Goal: Task Accomplishment & Management: Manage account settings

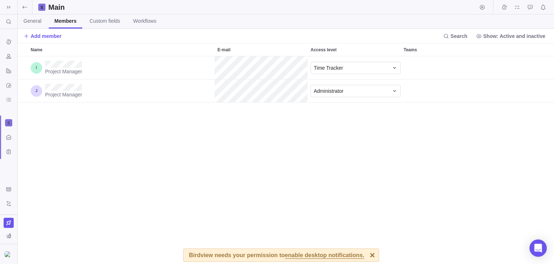
scroll to position [208, 537]
click at [366, 253] on div at bounding box center [372, 255] width 13 height 13
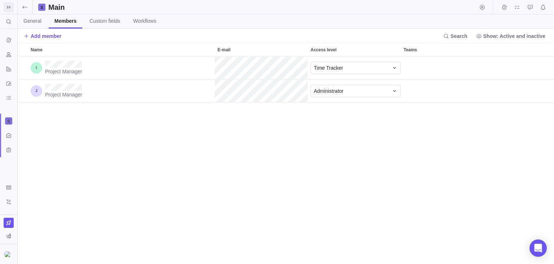
click at [10, 5] on icon at bounding box center [9, 7] width 6 height 6
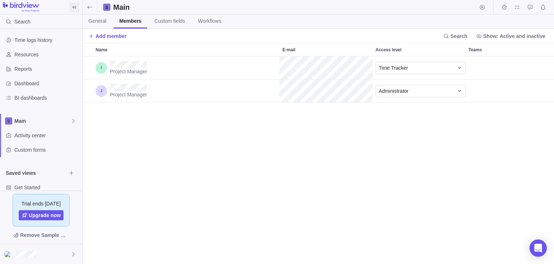
scroll to position [0, 0]
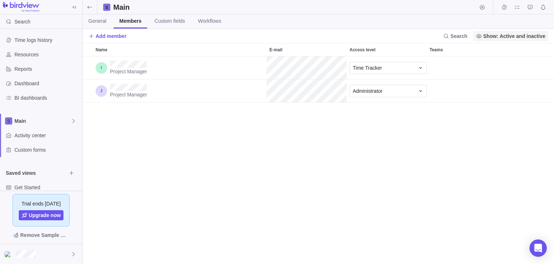
click at [516, 38] on span "Show: Active and inactive" at bounding box center [515, 35] width 62 height 7
click at [353, 160] on body "Search Time logs history Resources Reports Dashboard BI dashboards Main Activit…" at bounding box center [277, 132] width 554 height 264
click at [505, 37] on span "Show: Active and inactive" at bounding box center [515, 35] width 62 height 7
click at [496, 69] on div "Only active" at bounding box center [512, 64] width 71 height 13
click at [510, 35] on span "Show: Only active" at bounding box center [524, 35] width 44 height 7
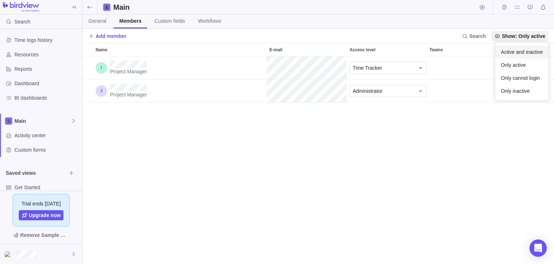
click at [522, 52] on span "Active and inactive" at bounding box center [522, 51] width 42 height 7
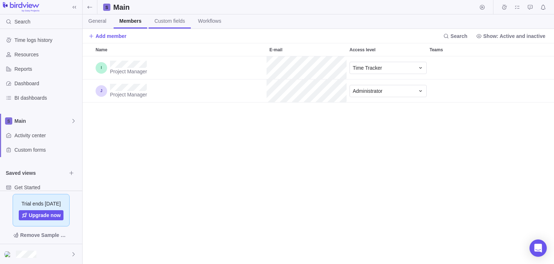
click at [169, 18] on span "Custom fields" at bounding box center [169, 20] width 31 height 7
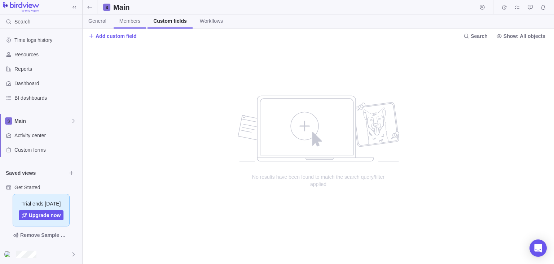
click at [129, 22] on span "Members" at bounding box center [129, 20] width 21 height 7
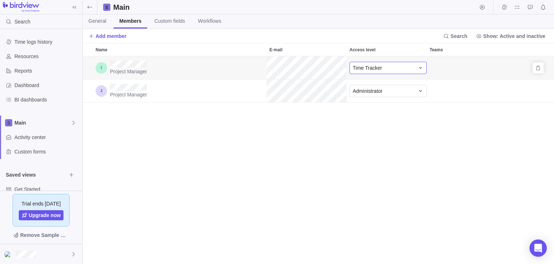
click at [397, 68] on div "Time Tracker" at bounding box center [384, 67] width 62 height 7
click at [397, 67] on div "Time Tracker" at bounding box center [384, 67] width 62 height 7
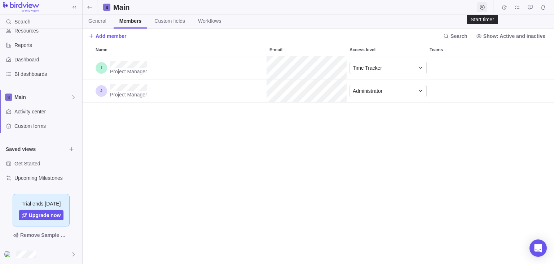
click at [482, 6] on icon "Start timer" at bounding box center [482, 7] width 5 height 5
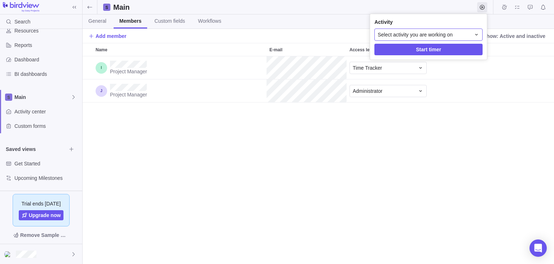
click at [463, 35] on div "Select activity you are working on" at bounding box center [424, 34] width 93 height 7
click at [494, 143] on body "Search Time logs history Resources Reports Dashboard BI dashboards Main Activit…" at bounding box center [277, 132] width 554 height 264
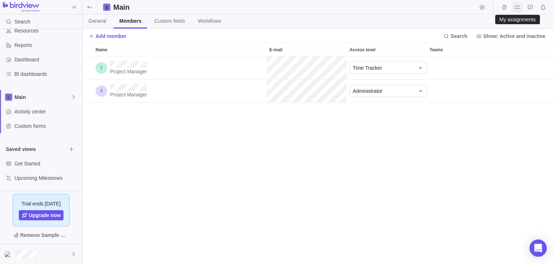
click at [518, 9] on icon "My assignments" at bounding box center [518, 7] width 6 height 6
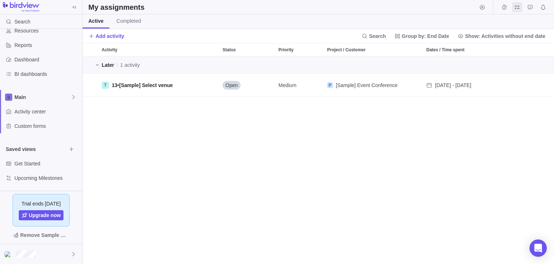
scroll to position [208, 472]
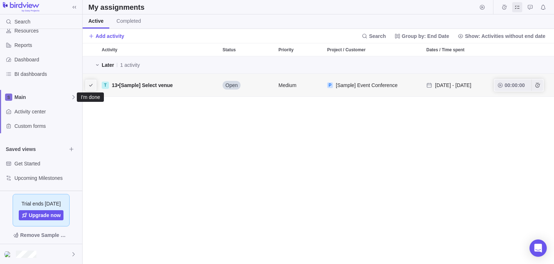
click at [92, 86] on icon "I'm done" at bounding box center [91, 85] width 6 height 6
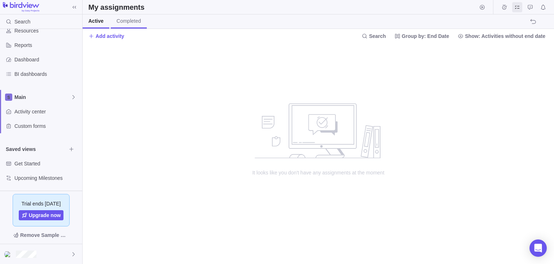
click at [126, 21] on span "Completed" at bounding box center [129, 20] width 25 height 7
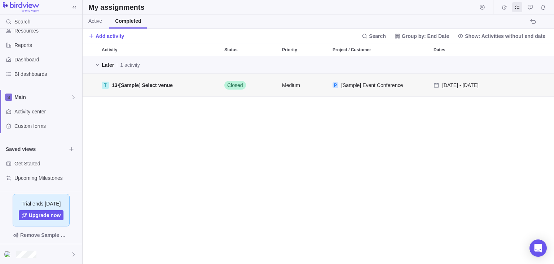
scroll to position [208, 472]
click at [206, 160] on div "Later 1 activity T 13 • [Sample] Select venue Closed Medium P [Sample] Event Co…" at bounding box center [319, 160] width 472 height 208
click at [97, 25] on span "Active" at bounding box center [95, 20] width 14 height 7
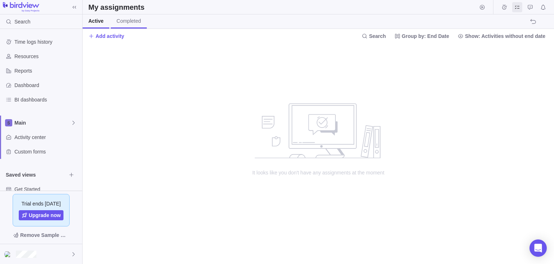
click at [123, 21] on span "Completed" at bounding box center [129, 20] width 25 height 7
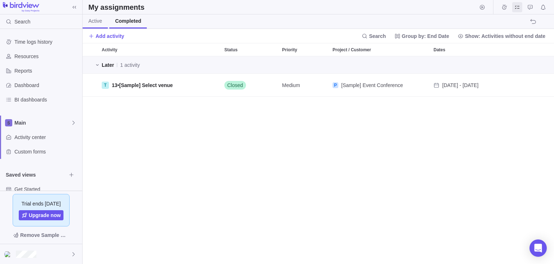
scroll to position [208, 472]
click at [98, 22] on span "Active" at bounding box center [95, 20] width 14 height 7
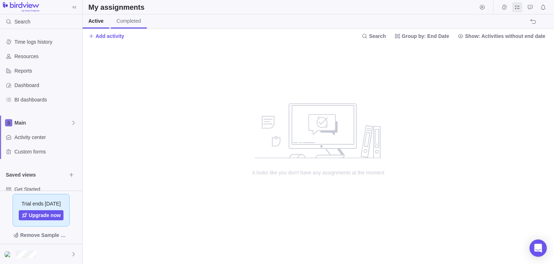
click at [126, 25] on link "Completed" at bounding box center [129, 21] width 36 height 14
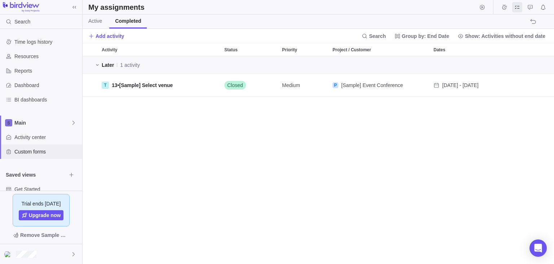
scroll to position [208, 472]
click at [188, 85] on div "T 13 • [Sample] Select venue" at bounding box center [160, 85] width 123 height 23
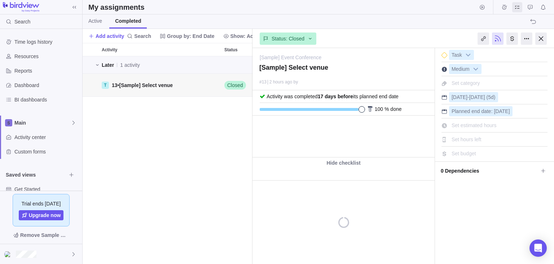
scroll to position [208, 170]
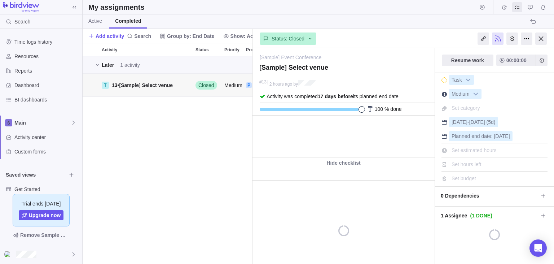
click at [156, 85] on span "[Sample] Select venue" at bounding box center [146, 85] width 54 height 6
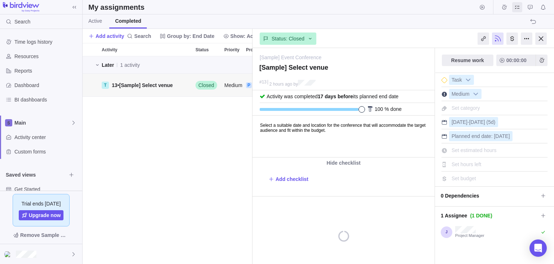
scroll to position [0, 0]
click at [209, 157] on div "Later 1 activity T 13 • [Sample] Select venue Closed Medium P [Sample] Event Co…" at bounding box center [168, 160] width 170 height 208
click at [96, 20] on span "Active" at bounding box center [95, 20] width 14 height 7
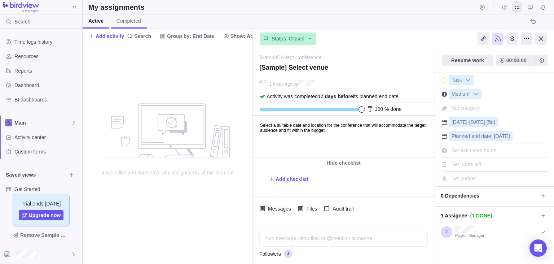
click at [126, 22] on span "Completed" at bounding box center [129, 20] width 25 height 7
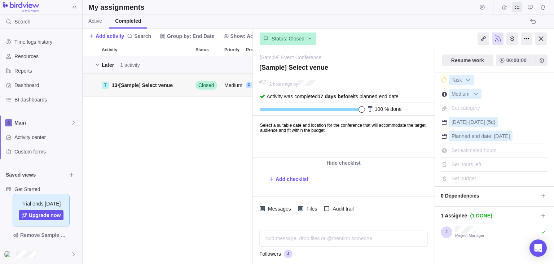
scroll to position [208, 170]
click at [541, 40] on div at bounding box center [542, 38] width 12 height 12
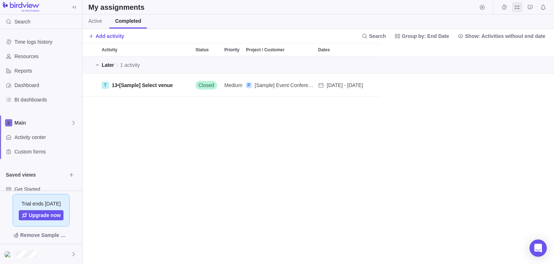
scroll to position [208, 472]
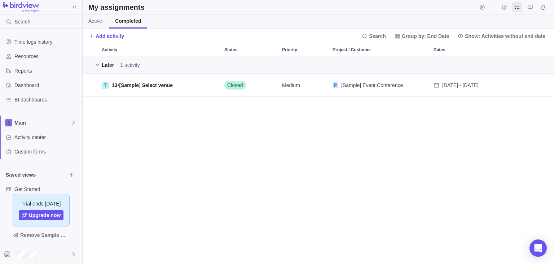
click at [174, 140] on div "Later 1 activity T 13 • [Sample] Select venue Closed Medium P [Sample] Event Co…" at bounding box center [319, 160] width 472 height 208
click at [74, 122] on icon at bounding box center [74, 123] width 6 height 6
click at [64, 141] on span "Edit space settings" at bounding box center [68, 140] width 10 height 10
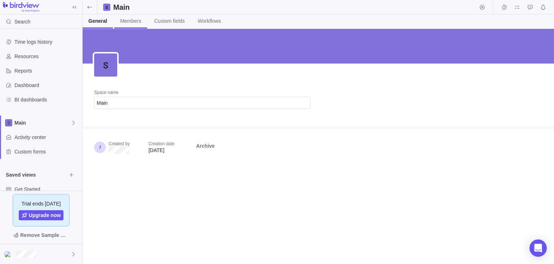
click at [127, 19] on span "Members" at bounding box center [130, 20] width 21 height 7
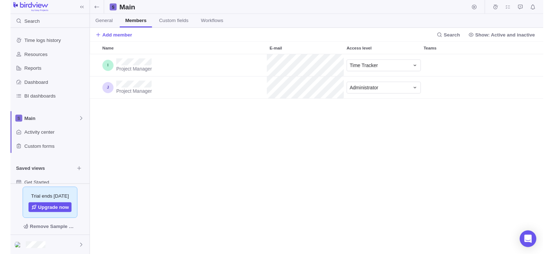
scroll to position [208, 472]
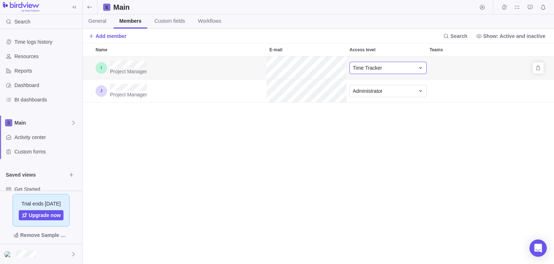
click at [399, 68] on div "Time Tracker" at bounding box center [384, 67] width 62 height 7
click at [391, 97] on div "Administrator" at bounding box center [391, 97] width 82 height 13
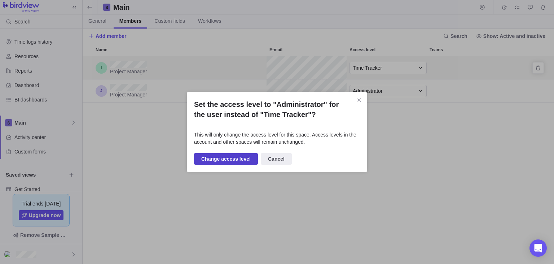
click at [239, 157] on span "Change access level" at bounding box center [225, 158] width 49 height 9
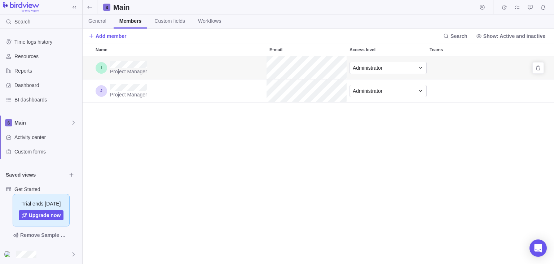
click at [388, 75] on div "Administrator" at bounding box center [387, 67] width 80 height 23
click at [377, 66] on span "Administrator" at bounding box center [368, 67] width 30 height 7
click at [370, 134] on span "Time Tracker" at bounding box center [370, 136] width 29 height 7
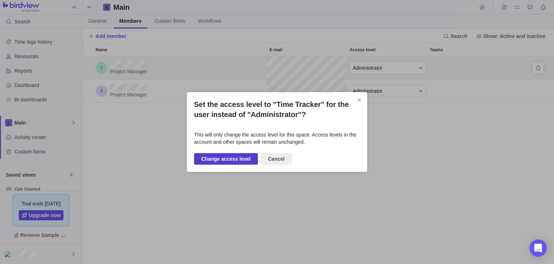
click at [218, 162] on span "Change access level" at bounding box center [225, 158] width 49 height 9
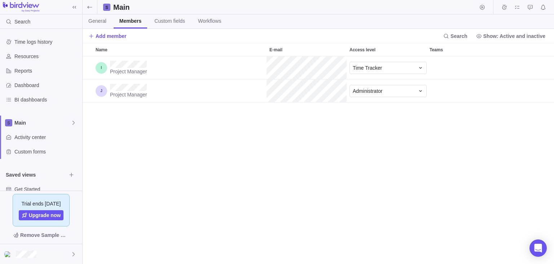
click at [180, 148] on div "Project Manager Time Tracker Project Manager Administrator" at bounding box center [319, 160] width 472 height 208
click at [539, 69] on icon "Remove" at bounding box center [539, 68] width 6 height 6
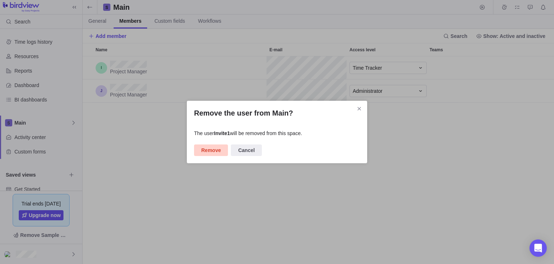
click at [211, 148] on span "Remove" at bounding box center [210, 150] width 19 height 9
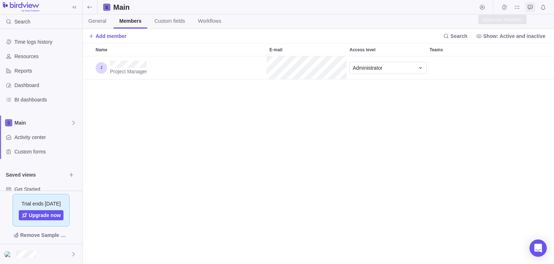
click at [533, 9] on icon "Approval requests" at bounding box center [531, 7] width 6 height 6
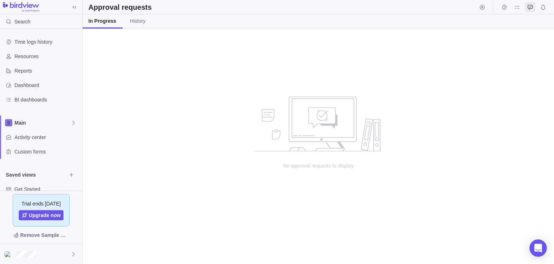
scroll to position [235, 472]
click at [47, 141] on div "Activity center" at bounding box center [41, 137] width 82 height 14
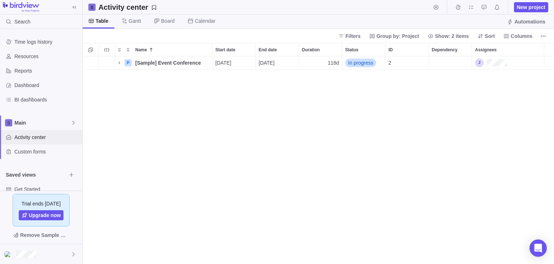
scroll to position [208, 472]
click at [23, 151] on span "Custom forms" at bounding box center [46, 151] width 65 height 7
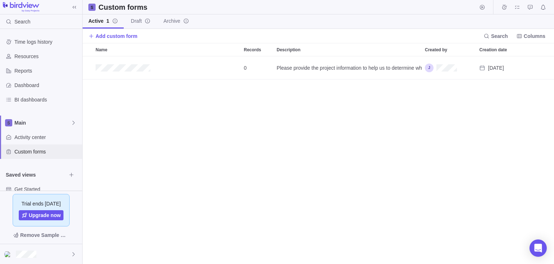
scroll to position [26, 0]
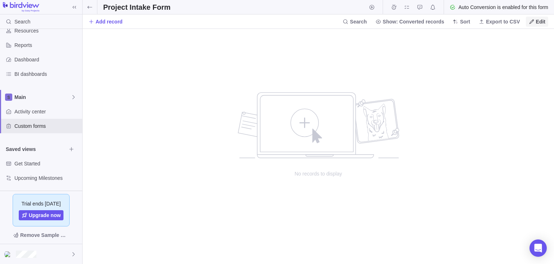
click at [535, 25] on span "Edit" at bounding box center [537, 22] width 22 height 10
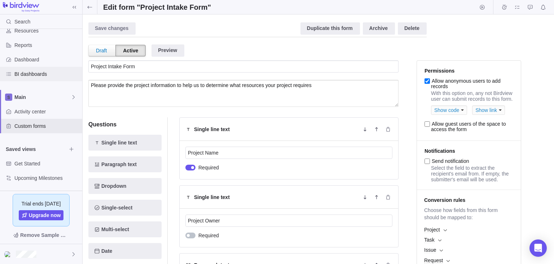
click at [28, 74] on span "BI dashboards" at bounding box center [46, 73] width 65 height 7
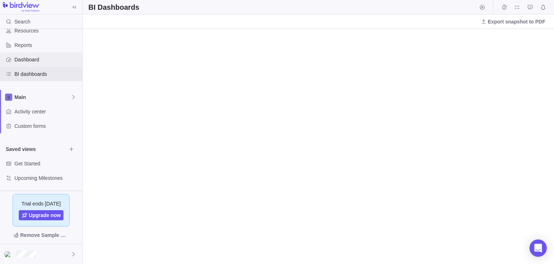
click at [42, 59] on span "Dashboard" at bounding box center [46, 59] width 65 height 7
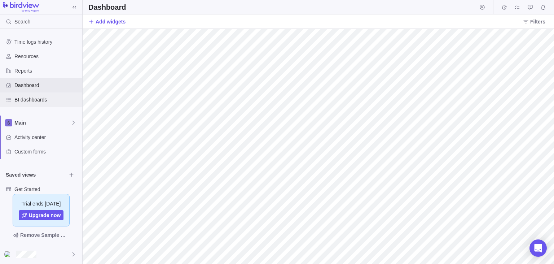
click at [42, 96] on span "BI dashboards" at bounding box center [46, 99] width 65 height 7
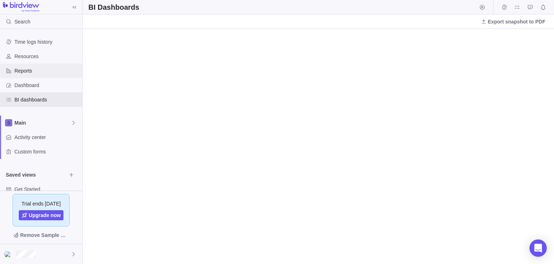
click at [24, 70] on span "Reports" at bounding box center [46, 70] width 65 height 7
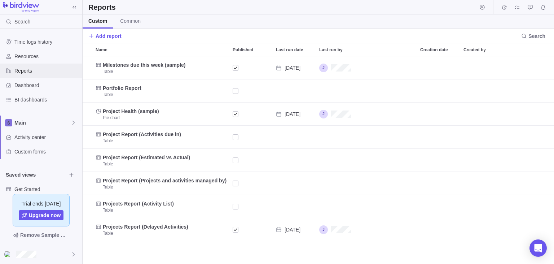
scroll to position [208, 472]
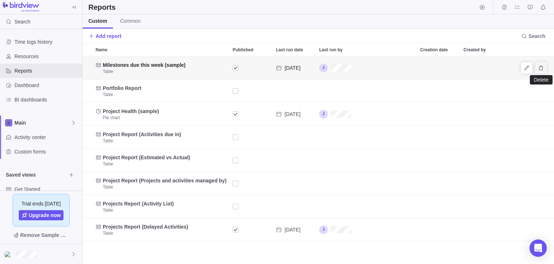
click at [540, 69] on icon "Delete" at bounding box center [541, 68] width 6 height 6
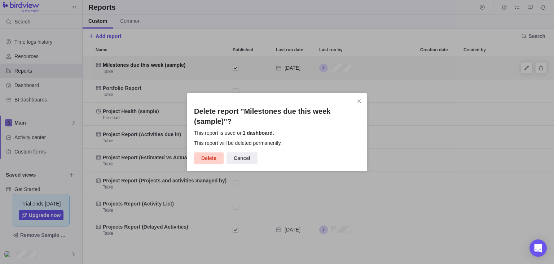
click at [211, 158] on span "Delete" at bounding box center [208, 158] width 15 height 9
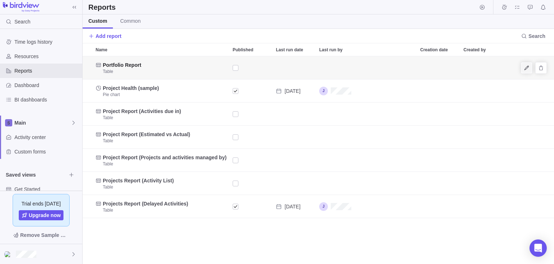
click at [526, 71] on span "Edit" at bounding box center [527, 68] width 10 height 10
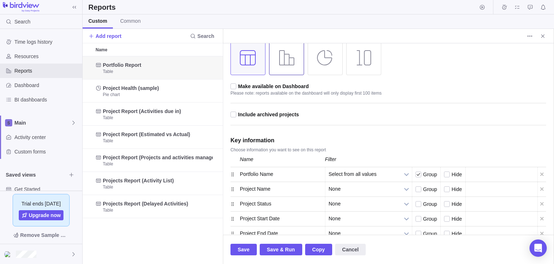
scroll to position [113, 0]
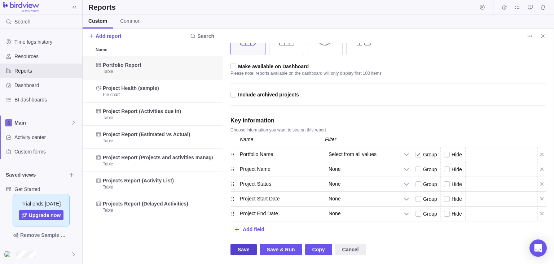
click at [237, 247] on span "Save" at bounding box center [244, 250] width 26 height 12
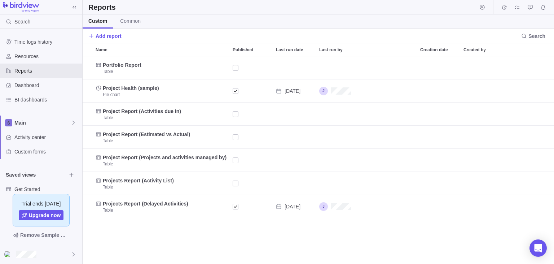
scroll to position [208, 472]
click at [26, 54] on span "Resources" at bounding box center [46, 56] width 65 height 7
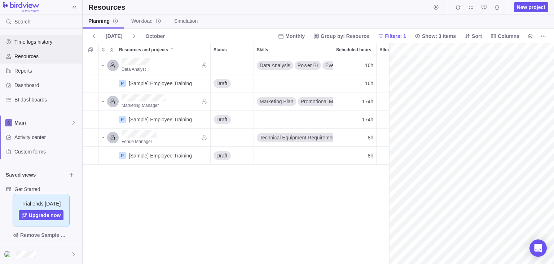
scroll to position [0, 124]
click at [34, 44] on span "Time logs history" at bounding box center [46, 41] width 65 height 7
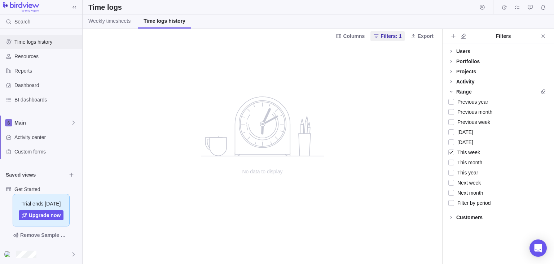
scroll to position [26, 0]
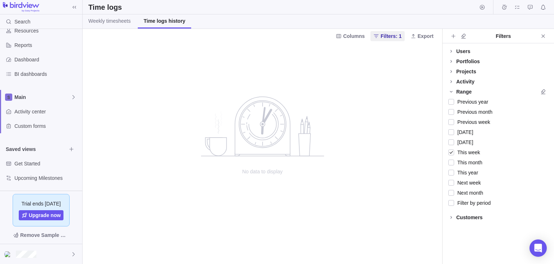
click at [20, 6] on img at bounding box center [21, 7] width 36 height 10
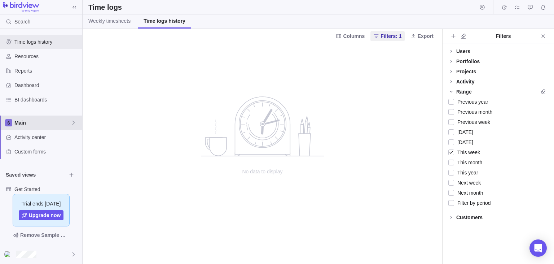
click at [27, 123] on span "Main" at bounding box center [42, 122] width 56 height 7
click at [66, 139] on icon "Edit space settings" at bounding box center [68, 140] width 6 height 6
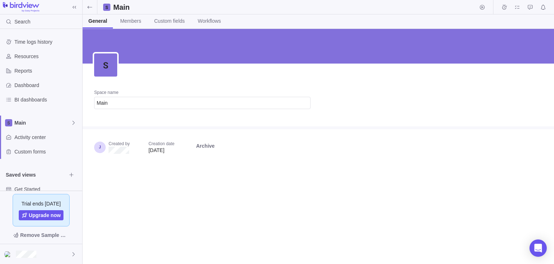
click at [123, 162] on div "Created by Creation date Oct 14, 2025 Archive" at bounding box center [203, 150] width 240 height 42
click at [129, 21] on span "Members" at bounding box center [130, 20] width 21 height 7
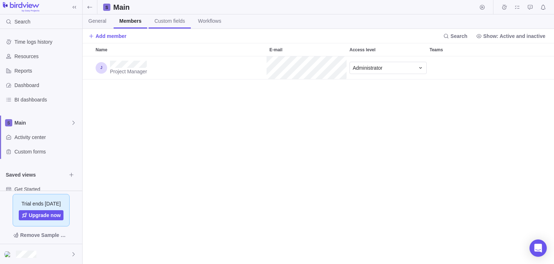
scroll to position [208, 472]
click at [105, 36] on span "Add member" at bounding box center [111, 35] width 31 height 7
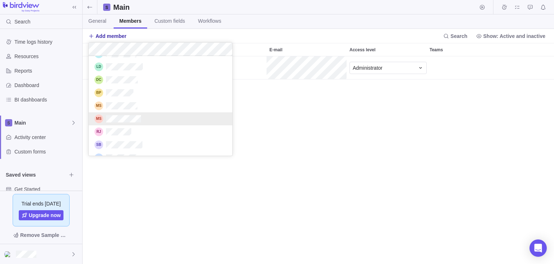
scroll to position [94, 0]
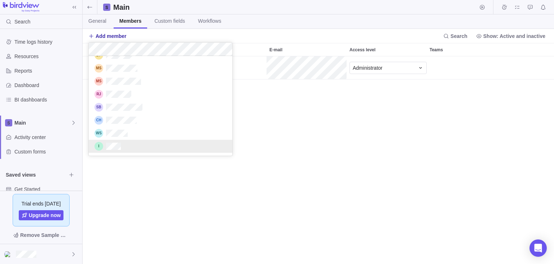
click at [132, 147] on div "grid" at bounding box center [161, 146] width 144 height 13
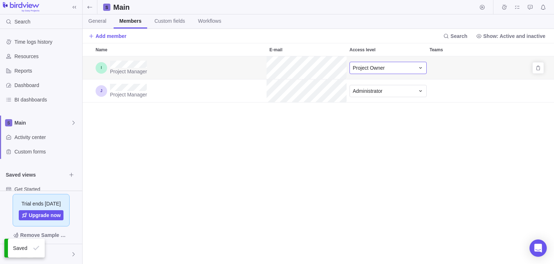
click at [362, 69] on span "Project Owner" at bounding box center [369, 67] width 32 height 7
click at [366, 136] on span "Time Tracker" at bounding box center [370, 136] width 29 height 7
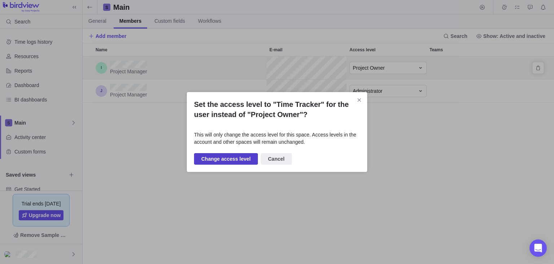
click at [210, 160] on span "Change access level" at bounding box center [225, 158] width 49 height 9
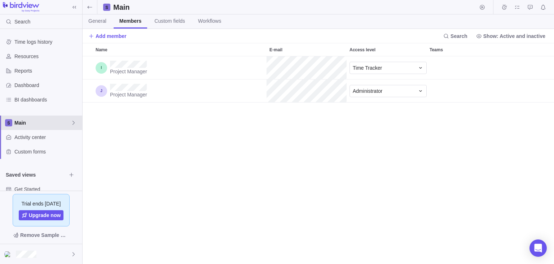
click at [70, 124] on span "Main" at bounding box center [42, 122] width 56 height 7
click at [68, 139] on icon "Edit space settings" at bounding box center [68, 140] width 6 height 6
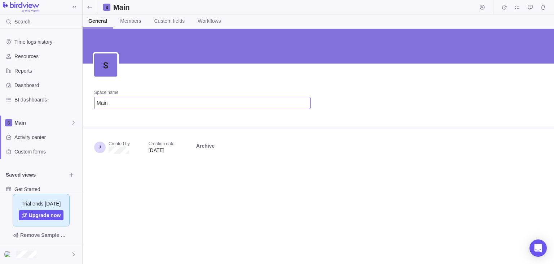
click at [108, 102] on input "Main" at bounding box center [202, 103] width 217 height 12
drag, startPoint x: 108, startPoint y: 102, endPoint x: 91, endPoint y: 98, distance: 17.9
click at [94, 98] on input "Main" at bounding box center [202, 103] width 217 height 12
click at [114, 101] on input "Main" at bounding box center [202, 103] width 217 height 12
click at [135, 218] on div "Space name Main Created by Creation date Oct 14, 2025 Archive" at bounding box center [319, 146] width 472 height 235
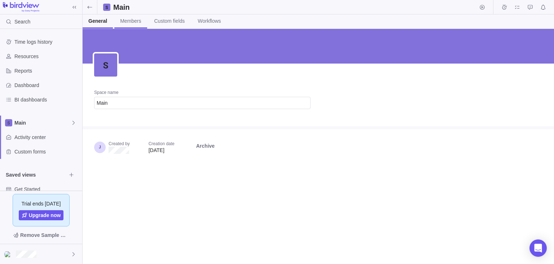
click at [128, 20] on span "Members" at bounding box center [130, 20] width 21 height 7
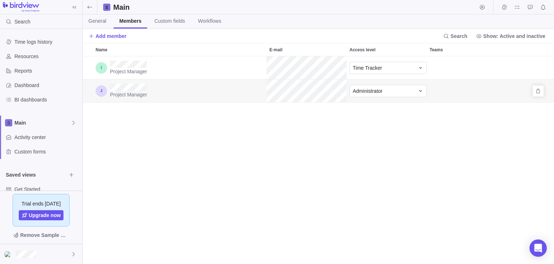
scroll to position [208, 472]
click at [385, 69] on div "Time Tracker" at bounding box center [384, 67] width 62 height 7
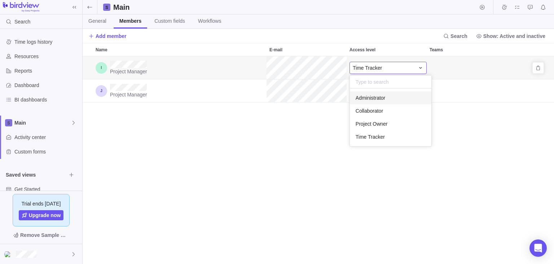
click at [384, 98] on span "Administrator" at bounding box center [371, 97] width 30 height 7
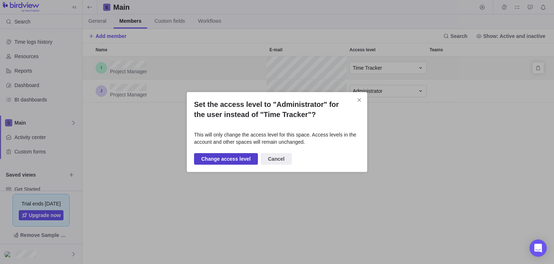
click at [232, 161] on span "Change access level" at bounding box center [225, 158] width 49 height 9
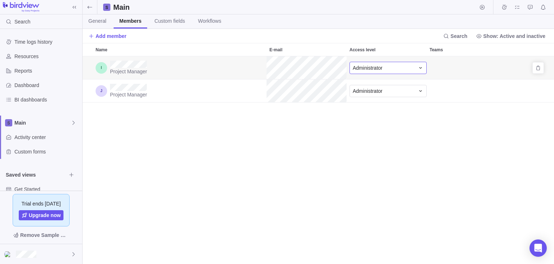
click at [394, 67] on div "Administrator" at bounding box center [384, 67] width 62 height 7
click at [376, 136] on span "Time Tracker" at bounding box center [370, 136] width 29 height 7
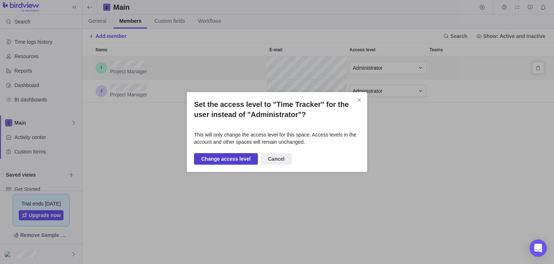
click at [213, 159] on span "Change access level" at bounding box center [225, 158] width 49 height 9
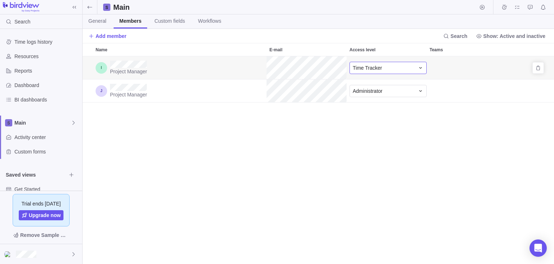
click at [399, 68] on div "Time Tracker" at bounding box center [384, 67] width 62 height 7
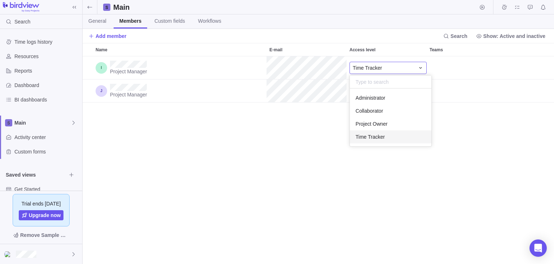
click at [207, 187] on div "Name E-mail Access level Teams Project Manager Time Tracker Project Manager Adm…" at bounding box center [319, 153] width 472 height 221
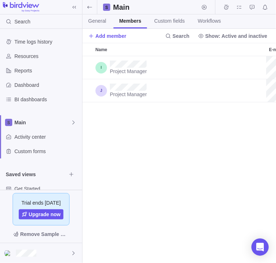
scroll to position [0, 0]
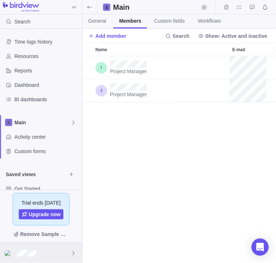
click at [62, 249] on div at bounding box center [41, 254] width 82 height 20
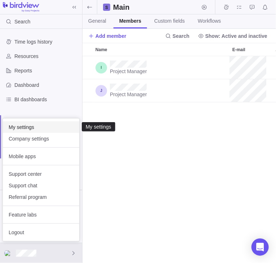
click at [40, 129] on span "My settings" at bounding box center [41, 127] width 65 height 7
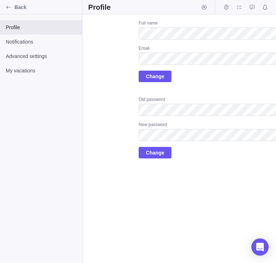
click at [191, 79] on div "Full name Email Change" at bounding box center [240, 51] width 202 height 62
click at [204, 84] on div "Full name Email Change Old password New password Change" at bounding box center [240, 89] width 202 height 139
click at [47, 46] on div "Notifications" at bounding box center [41, 42] width 82 height 14
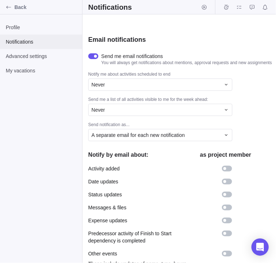
scroll to position [166, 0]
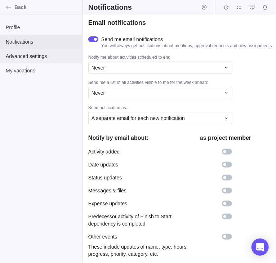
click at [24, 57] on span "Advanced settings" at bounding box center [41, 56] width 71 height 7
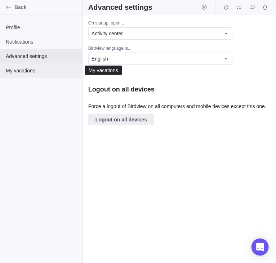
click at [54, 75] on div "My vacations" at bounding box center [41, 71] width 82 height 14
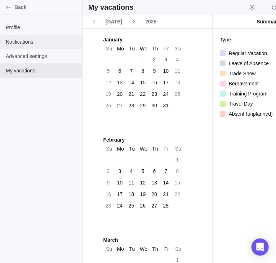
click at [32, 46] on div "Notifications" at bounding box center [41, 42] width 82 height 14
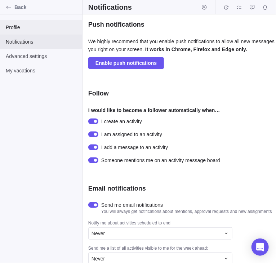
click at [38, 31] on span "Profile" at bounding box center [41, 27] width 71 height 7
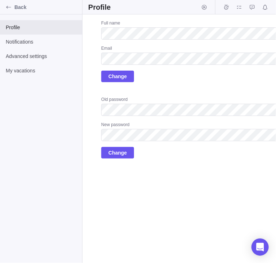
scroll to position [0, 46]
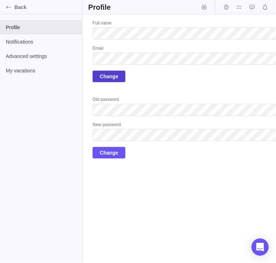
click at [103, 74] on span "Change" at bounding box center [109, 76] width 18 height 9
click at [219, 83] on div "Full name Email Change Old password New password Change" at bounding box center [194, 89] width 202 height 139
click at [186, 76] on div "Full name Email Change" at bounding box center [194, 51] width 202 height 62
click at [195, 82] on div "Full name Email Change" at bounding box center [194, 51] width 202 height 62
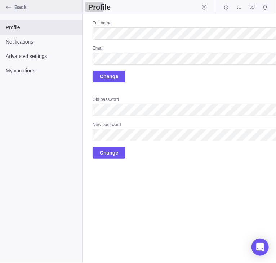
click at [14, 9] on div "Back" at bounding box center [9, 7] width 12 height 12
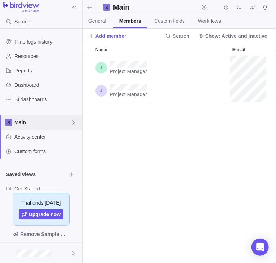
scroll to position [208, 194]
click at [102, 17] on link "General" at bounding box center [98, 21] width 30 height 14
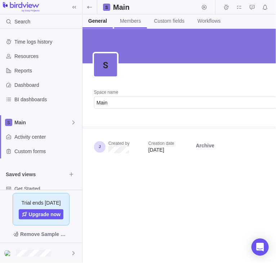
click at [132, 22] on span "Members" at bounding box center [130, 20] width 21 height 7
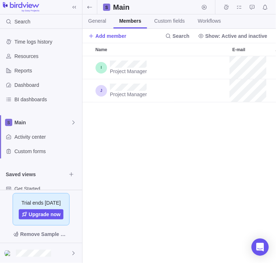
click at [131, 147] on div "Project Manager Time Tracker Project Manager Administrator" at bounding box center [180, 160] width 194 height 208
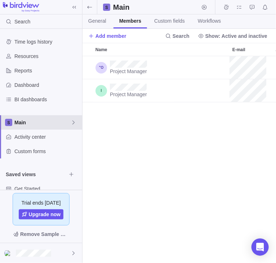
click at [67, 125] on span "Main" at bounding box center [42, 122] width 56 height 7
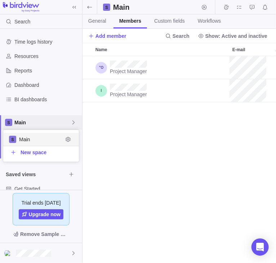
scroll to position [32, 76]
click at [67, 138] on icon "Edit space settings" at bounding box center [68, 140] width 6 height 6
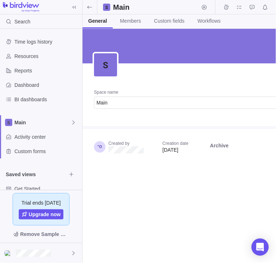
click at [125, 198] on div "Space name Main Created by Creation date [DATE] Archive" at bounding box center [180, 146] width 194 height 235
click at [161, 175] on div "Space name Main Created by Creation date [DATE] Archive" at bounding box center [180, 146] width 194 height 235
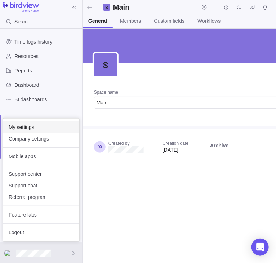
click at [36, 129] on span "My settings" at bounding box center [41, 127] width 65 height 7
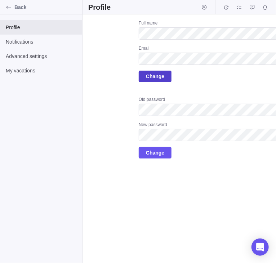
click at [158, 77] on span "Change" at bounding box center [155, 76] width 18 height 9
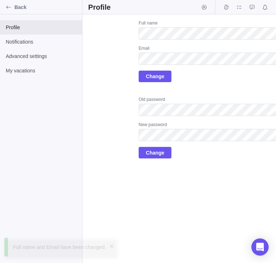
click at [120, 124] on div "Upload Full name Email Change Old password New password Change" at bounding box center [214, 89] width 253 height 139
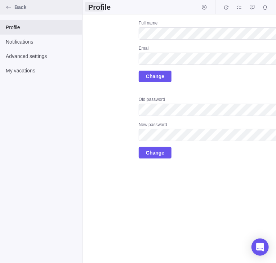
click at [13, 6] on div "Back" at bounding box center [9, 7] width 12 height 12
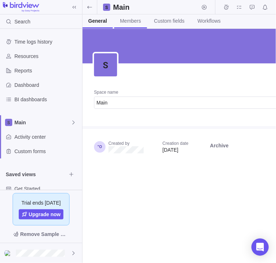
click at [131, 21] on span "Members" at bounding box center [130, 20] width 21 height 7
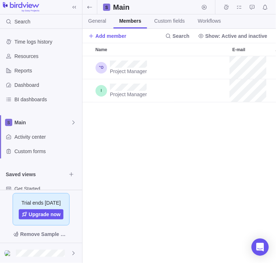
scroll to position [208, 194]
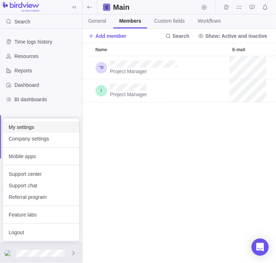
click at [36, 130] on span "My settings" at bounding box center [41, 127] width 65 height 7
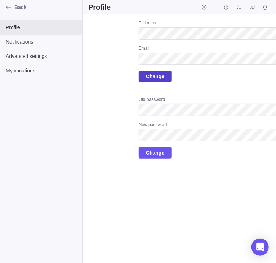
click at [150, 71] on span "Change" at bounding box center [155, 77] width 33 height 12
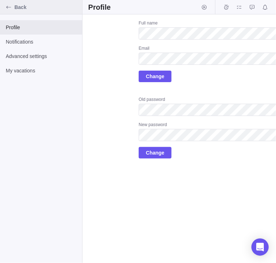
click at [10, 7] on icon "Back" at bounding box center [9, 7] width 6 height 6
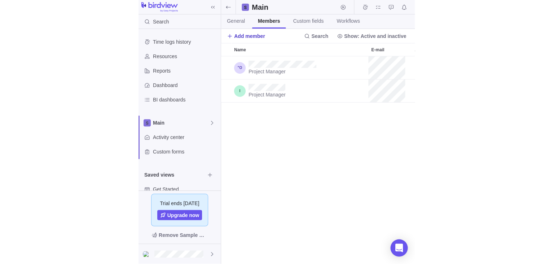
scroll to position [208, 194]
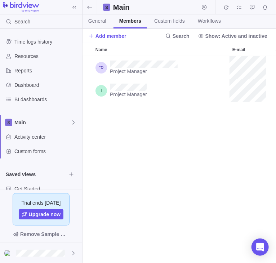
click at [131, 125] on div "Project Manager Administrator Project Manager Time Tracker" at bounding box center [180, 160] width 194 height 208
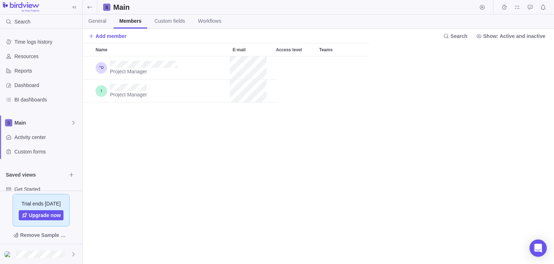
scroll to position [208, 472]
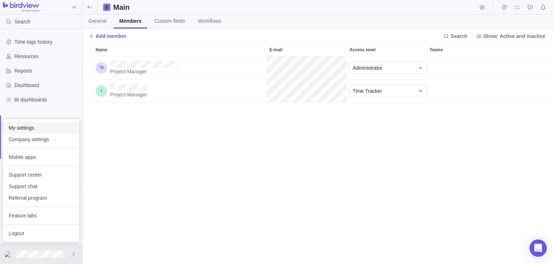
click at [46, 131] on span "My settings" at bounding box center [41, 127] width 65 height 7
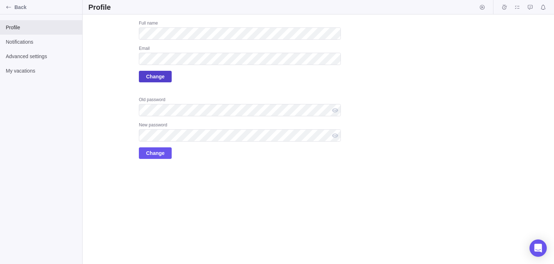
click at [158, 76] on span "Change" at bounding box center [155, 76] width 18 height 9
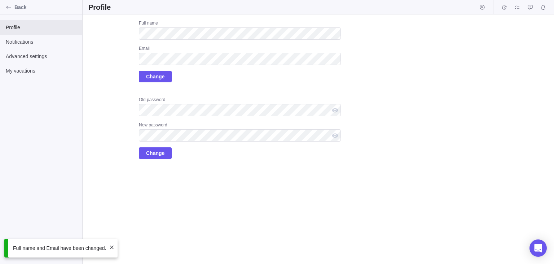
click at [105, 248] on div "Full name and Email have been changed." at bounding box center [60, 248] width 113 height 19
click at [110, 245] on span at bounding box center [112, 247] width 6 height 6
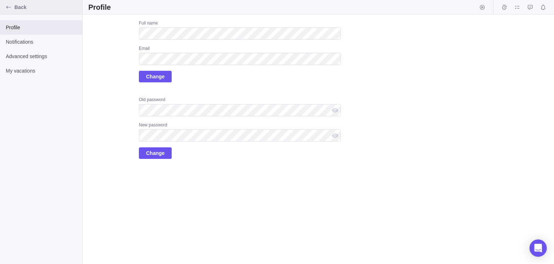
click at [9, 6] on icon "Back" at bounding box center [9, 7] width 6 height 6
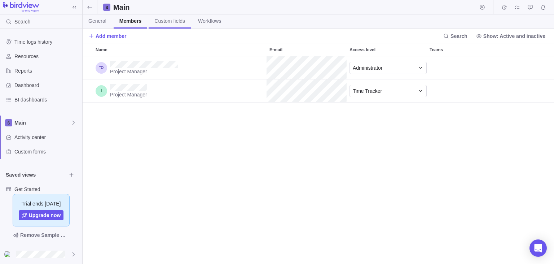
scroll to position [208, 472]
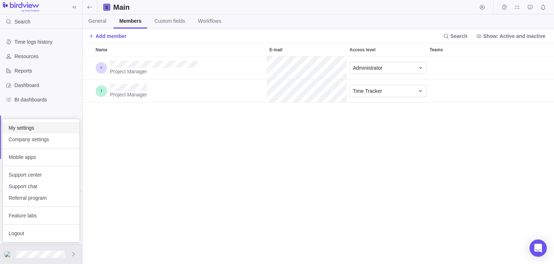
click at [61, 129] on span "My settings" at bounding box center [41, 127] width 65 height 7
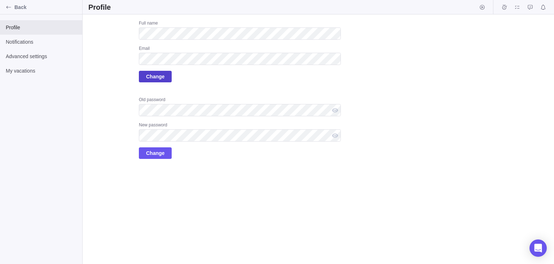
click at [157, 81] on span "Change" at bounding box center [155, 77] width 33 height 12
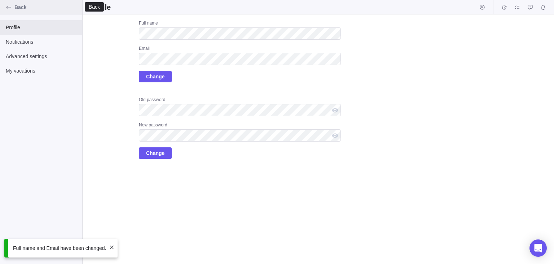
click at [12, 8] on div "Back" at bounding box center [9, 7] width 12 height 12
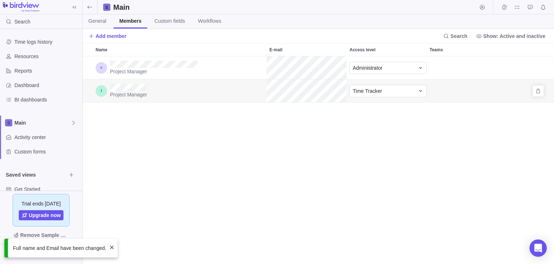
scroll to position [208, 472]
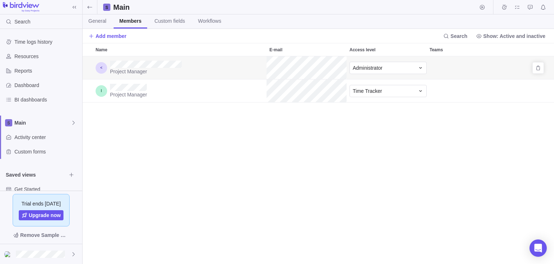
scroll to position [208, 472]
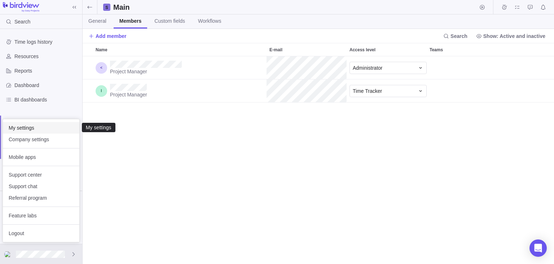
click at [49, 128] on span "My settings" at bounding box center [41, 127] width 65 height 7
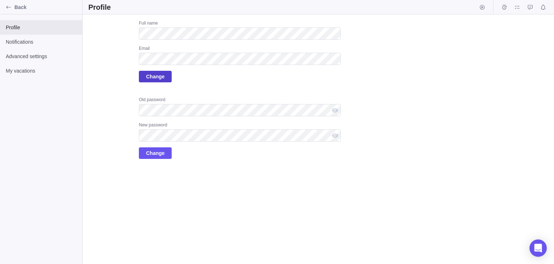
click at [148, 75] on span "Change" at bounding box center [155, 76] width 18 height 9
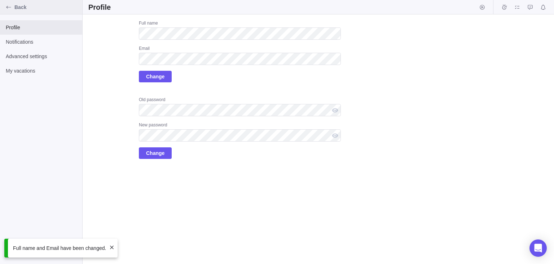
click at [12, 9] on div "Back" at bounding box center [9, 7] width 12 height 12
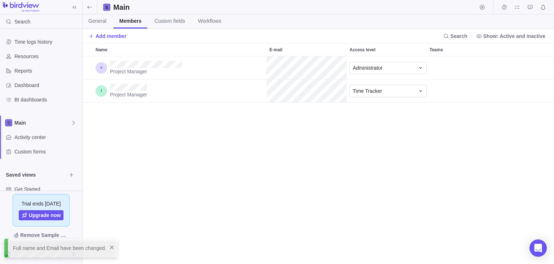
scroll to position [208, 472]
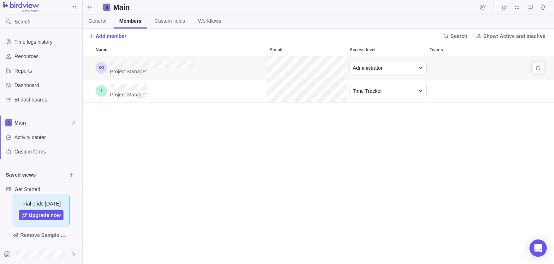
scroll to position [208, 472]
click at [38, 262] on div at bounding box center [41, 254] width 82 height 20
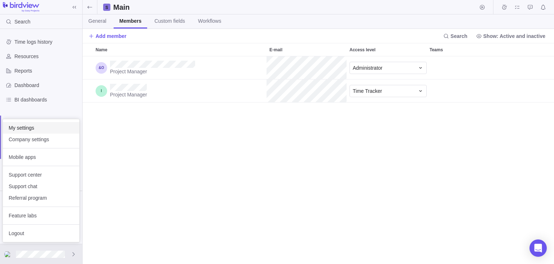
click at [45, 131] on span "My settings" at bounding box center [41, 127] width 65 height 7
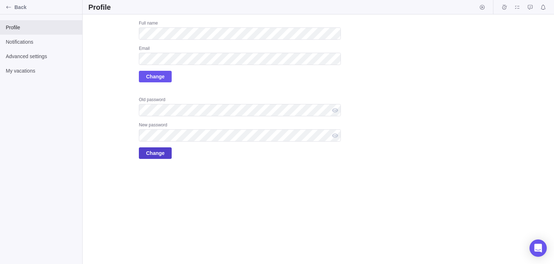
click at [165, 150] on span "Change" at bounding box center [155, 153] width 33 height 12
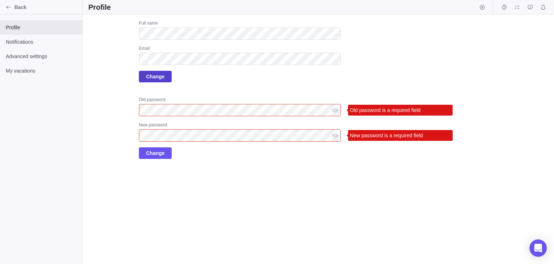
click at [163, 77] on span "Change" at bounding box center [155, 76] width 18 height 9
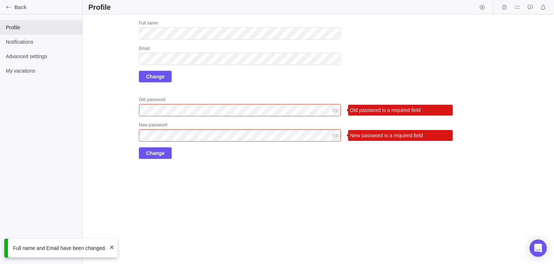
click at [110, 247] on span at bounding box center [112, 247] width 6 height 6
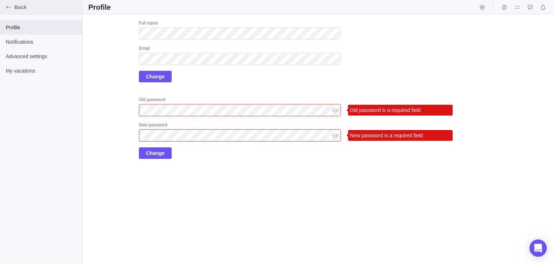
click at [20, 8] on span "Back" at bounding box center [46, 7] width 65 height 7
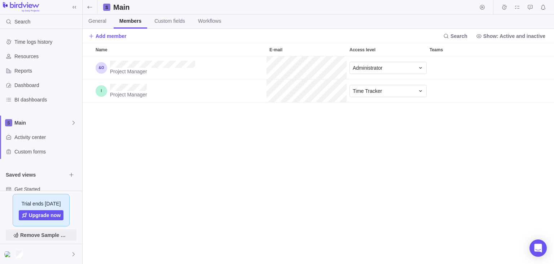
scroll to position [208, 472]
click at [49, 253] on div at bounding box center [41, 254] width 82 height 20
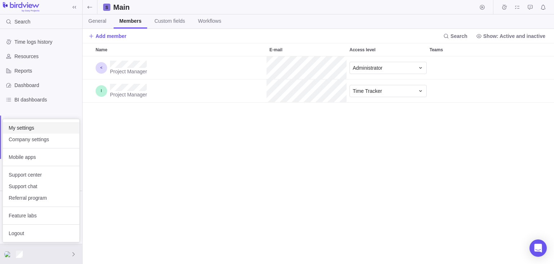
click at [53, 128] on span "My settings" at bounding box center [41, 127] width 65 height 7
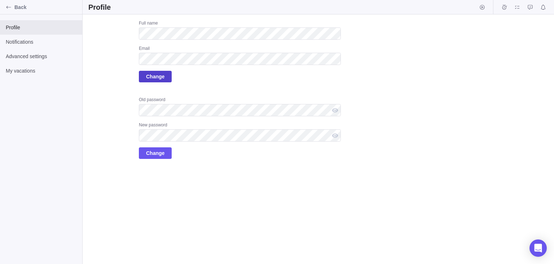
click at [155, 79] on span "Change" at bounding box center [155, 76] width 18 height 9
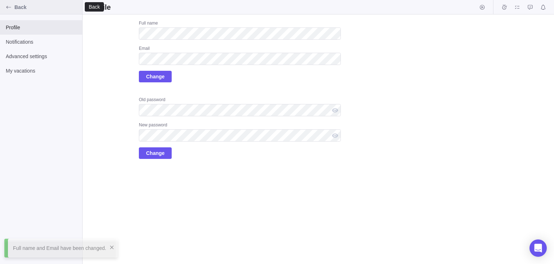
click at [21, 4] on span "Back" at bounding box center [46, 7] width 65 height 7
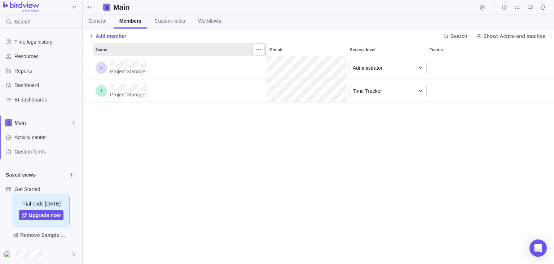
scroll to position [208, 472]
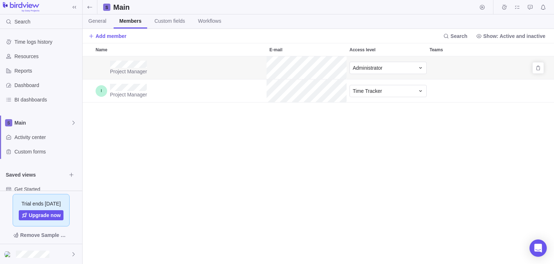
click at [115, 66] on div "Project Manager" at bounding box center [180, 67] width 174 height 23
click at [152, 67] on div "Project Manager" at bounding box center [180, 67] width 174 height 23
click at [60, 257] on div at bounding box center [41, 254] width 82 height 20
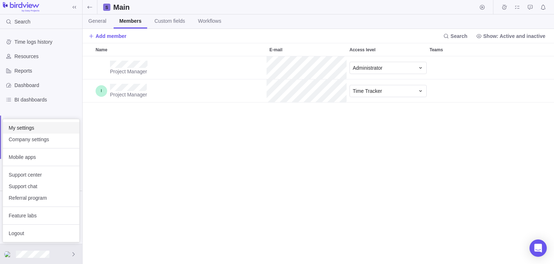
click at [47, 131] on span "My settings" at bounding box center [41, 127] width 65 height 7
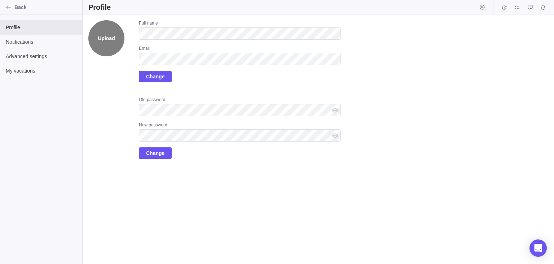
click at [110, 40] on label "Upload" at bounding box center [106, 38] width 36 height 36
click at [0, 0] on input "Upload" at bounding box center [0, 0] width 0 height 0
click at [119, 51] on icon at bounding box center [119, 51] width 6 height 6
click at [102, 40] on label "Upload" at bounding box center [106, 38] width 36 height 36
click at [0, 0] on input "Upload" at bounding box center [0, 0] width 0 height 0
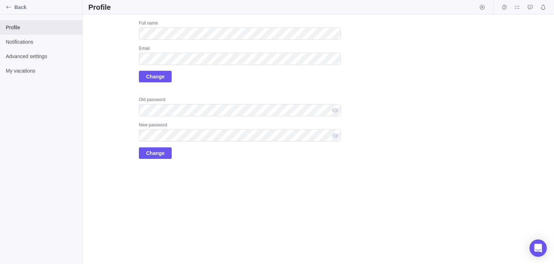
click at [102, 164] on div "Upload Full name Email Change Old password New password Change" at bounding box center [319, 138] width 472 height 249
click at [17, 9] on span "Back" at bounding box center [46, 7] width 65 height 7
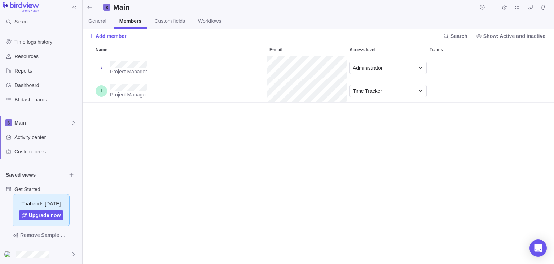
scroll to position [208, 472]
click at [153, 170] on div "Project Manager Administrator Project Manager Time Tracker" at bounding box center [319, 160] width 472 height 208
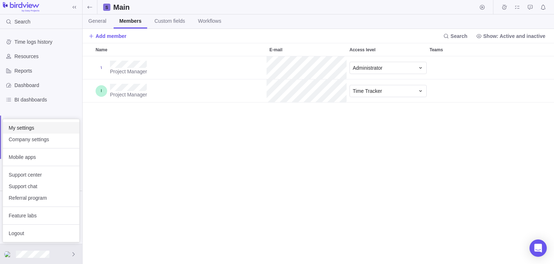
click at [39, 130] on span "My settings" at bounding box center [41, 127] width 65 height 7
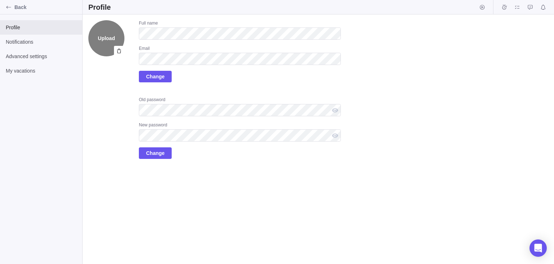
click at [108, 40] on label "Upload" at bounding box center [106, 38] width 36 height 36
click at [0, 0] on input "Upload" at bounding box center [0, 0] width 0 height 0
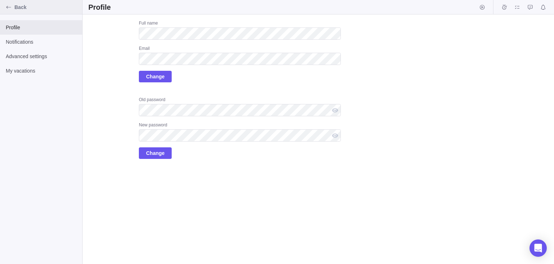
click at [8, 6] on icon "Back" at bounding box center [9, 7] width 6 height 6
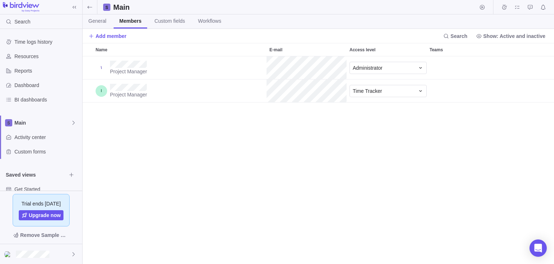
scroll to position [208, 472]
click at [97, 70] on div "Name" at bounding box center [102, 68] width 12 height 12
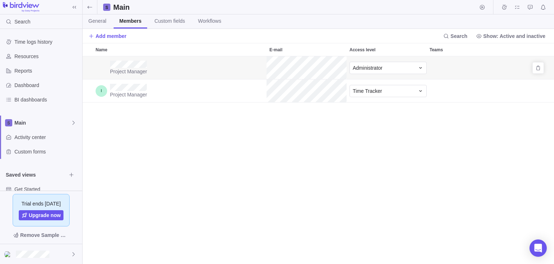
click at [97, 70] on div "Name" at bounding box center [102, 68] width 12 height 12
click at [89, 86] on div "grid" at bounding box center [88, 90] width 10 height 23
click at [100, 67] on div "Name" at bounding box center [102, 68] width 12 height 12
click at [101, 64] on div "Name" at bounding box center [102, 68] width 12 height 12
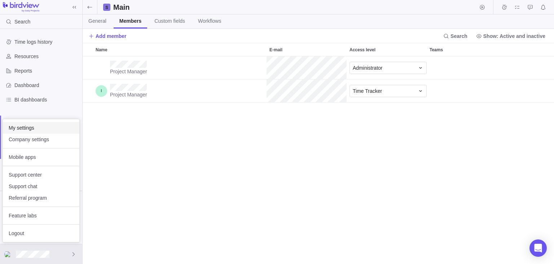
click at [44, 129] on span "My settings" at bounding box center [41, 127] width 65 height 7
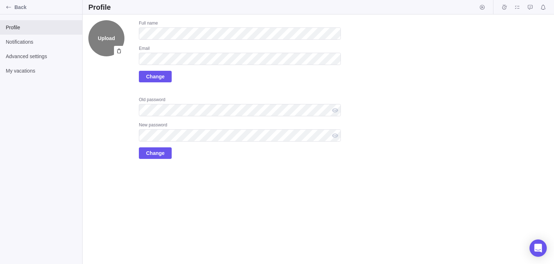
click at [107, 34] on label "Upload" at bounding box center [106, 38] width 36 height 36
click at [0, 0] on input "Upload" at bounding box center [0, 0] width 0 height 0
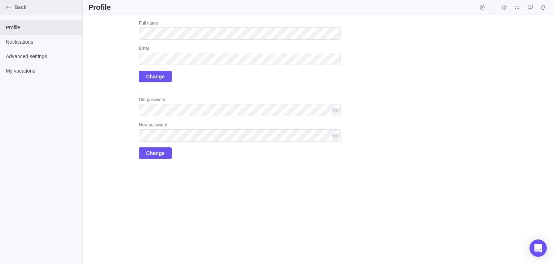
click at [7, 6] on icon "Back" at bounding box center [9, 7] width 6 height 6
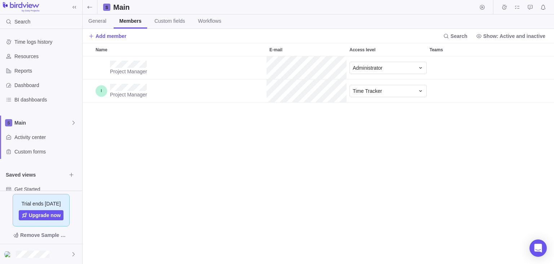
scroll to position [208, 472]
click at [99, 70] on div "Name" at bounding box center [102, 68] width 12 height 12
click at [92, 151] on div "Project Manager Administrator Project Manager Time Tracker" at bounding box center [319, 160] width 472 height 208
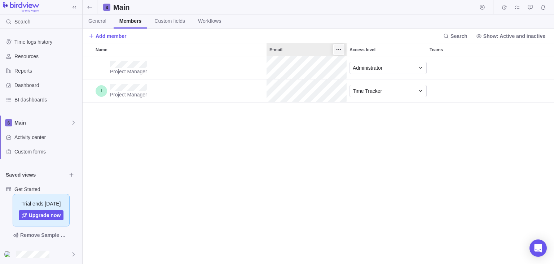
click at [338, 48] on icon "More actions" at bounding box center [339, 50] width 6 height 6
click at [337, 48] on icon "More actions" at bounding box center [339, 50] width 6 height 6
click at [419, 50] on icon "More actions" at bounding box center [419, 50] width 6 height 6
click at [504, 49] on span "More actions" at bounding box center [499, 49] width 10 height 10
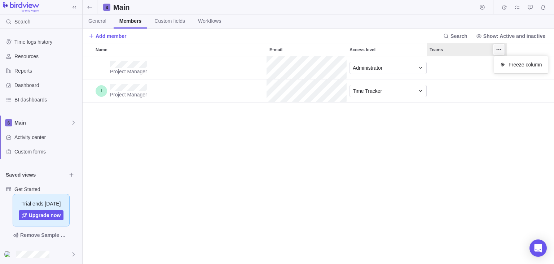
click at [502, 48] on icon "More actions" at bounding box center [499, 50] width 6 height 6
click at [411, 137] on div "Project Manager Administrator Project Manager Time Tracker" at bounding box center [319, 160] width 472 height 208
click at [220, 130] on div "Project Manager Administrator Project Manager Time Tracker" at bounding box center [319, 160] width 472 height 208
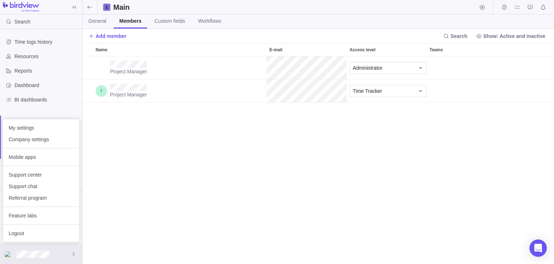
click at [118, 162] on body "Search Time logs history Resources Reports Dashboard BI dashboards Main Activit…" at bounding box center [277, 132] width 554 height 264
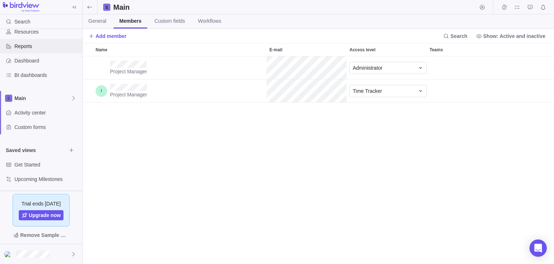
scroll to position [26, 0]
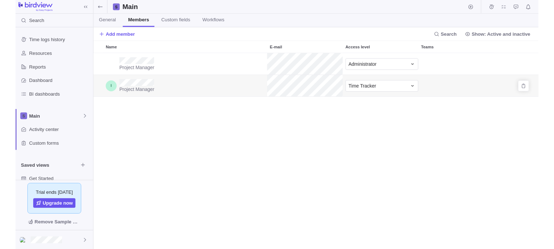
scroll to position [208, 472]
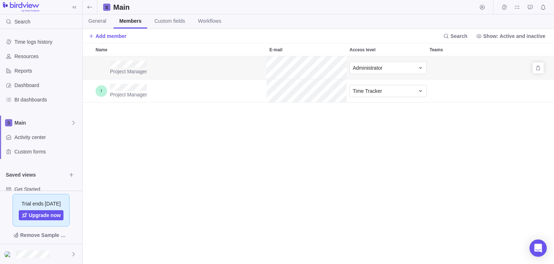
click at [97, 70] on div "Name" at bounding box center [102, 68] width 12 height 12
click at [100, 66] on div "Name" at bounding box center [102, 68] width 12 height 12
click at [128, 134] on div "Project Manager Administrator Project Manager Time Tracker" at bounding box center [319, 160] width 472 height 208
click at [136, 151] on div "Project Manager Administrator Project Manager Time Tracker" at bounding box center [319, 160] width 472 height 208
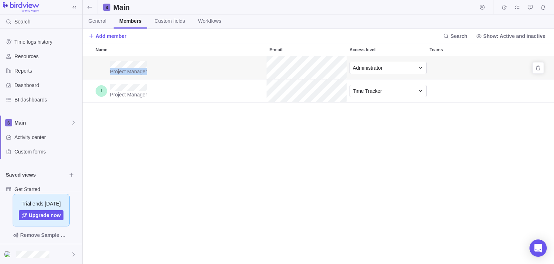
click at [253, 66] on div "Project Manager Administrator" at bounding box center [319, 67] width 472 height 23
click at [249, 141] on div "Project Manager Administrator Project Manager Time Tracker" at bounding box center [319, 160] width 472 height 208
click at [261, 154] on div "Project Manager Administrator Project Manager Time Tracker" at bounding box center [319, 160] width 472 height 208
click at [261, 79] on div "Project Manager" at bounding box center [180, 90] width 174 height 23
click at [39, 249] on div at bounding box center [41, 254] width 82 height 20
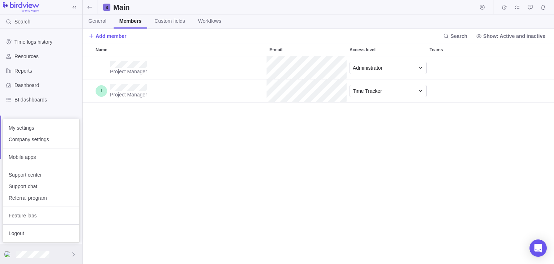
click at [8, 256] on img at bounding box center [8, 254] width 9 height 6
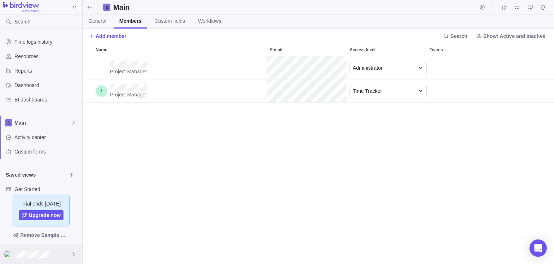
click at [8, 255] on img at bounding box center [8, 254] width 9 height 6
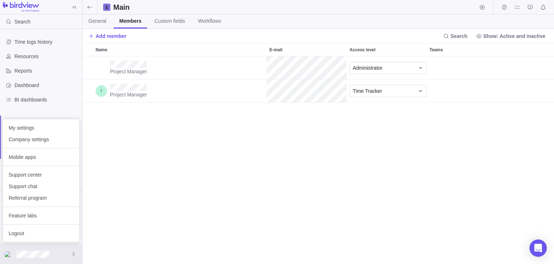
click at [132, 218] on body "Search Time logs history Resources Reports Dashboard BI dashboards Main Activit…" at bounding box center [277, 132] width 554 height 264
click at [51, 129] on span "My settings" at bounding box center [41, 127] width 65 height 7
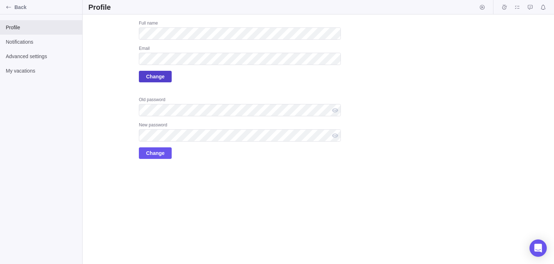
click at [159, 77] on span "Change" at bounding box center [155, 76] width 18 height 9
click at [164, 192] on div "Upload Full name Email Change Old password New password Change" at bounding box center [319, 138] width 472 height 249
click at [10, 8] on icon "Back" at bounding box center [9, 7] width 6 height 6
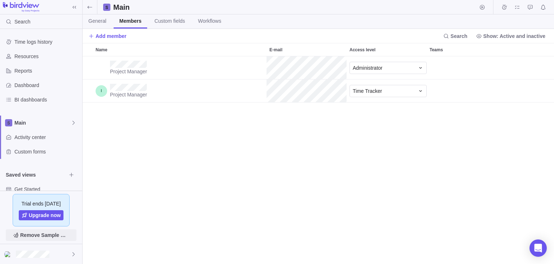
scroll to position [208, 472]
click at [257, 64] on div "Project Manager Administrator" at bounding box center [319, 67] width 472 height 23
click at [212, 116] on div "Project Manager Administrator Project Manager Time Tracker" at bounding box center [319, 160] width 472 height 208
click at [147, 149] on div "Project Manager Administrator Project Manager Time Tracker" at bounding box center [319, 160] width 472 height 208
click at [50, 256] on div at bounding box center [41, 254] width 82 height 20
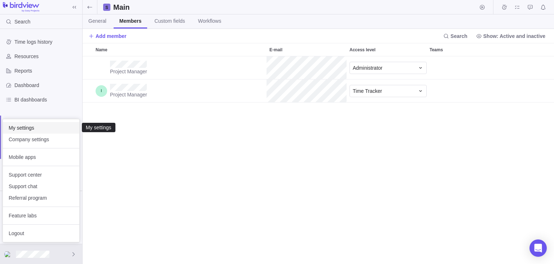
click at [32, 129] on span "My settings" at bounding box center [41, 127] width 65 height 7
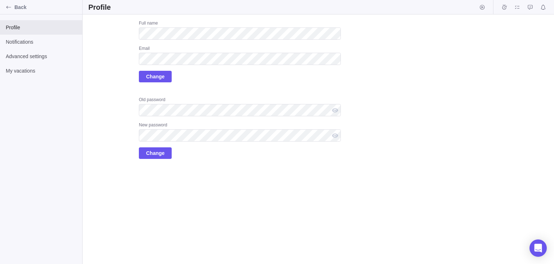
click at [97, 72] on div "Upload Full name Email Change Old password New password Change" at bounding box center [214, 89] width 253 height 139
click at [149, 77] on span "Change" at bounding box center [155, 76] width 18 height 9
click at [10, 9] on icon "Back" at bounding box center [9, 7] width 6 height 6
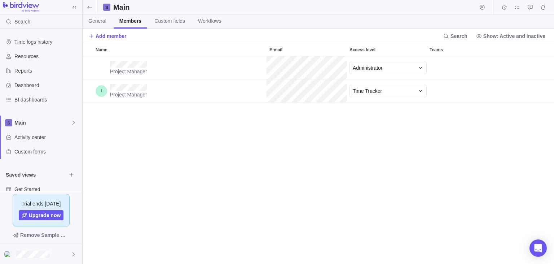
scroll to position [208, 472]
click at [262, 93] on div "Project Manager Time Tracker" at bounding box center [319, 90] width 472 height 23
click at [253, 69] on div "Project Manager Administrator" at bounding box center [319, 67] width 472 height 23
click at [265, 95] on div "Project Manager Time Tracker" at bounding box center [319, 90] width 472 height 23
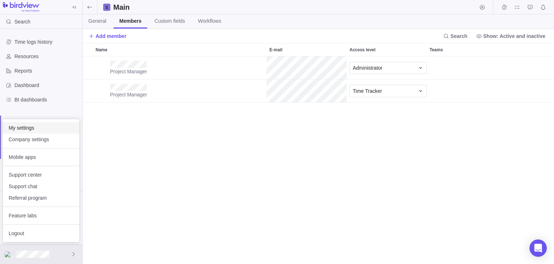
click at [44, 127] on span "My settings" at bounding box center [41, 127] width 65 height 7
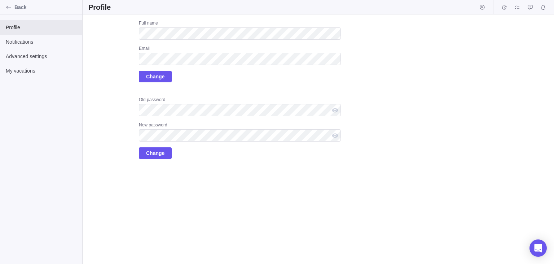
click at [192, 51] on div "Email" at bounding box center [240, 48] width 202 height 7
click at [158, 74] on span "Change" at bounding box center [155, 76] width 18 height 9
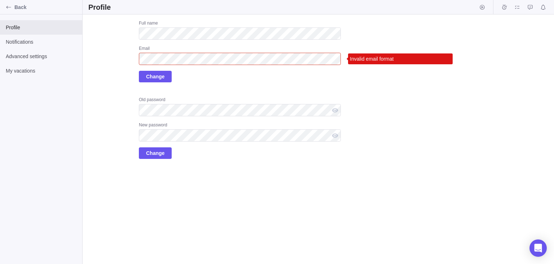
click at [353, 79] on div "Upload Full name Email Invalid email format Change Old password New password Ch…" at bounding box center [319, 138] width 472 height 249
click at [18, 3] on div "Back" at bounding box center [41, 7] width 82 height 14
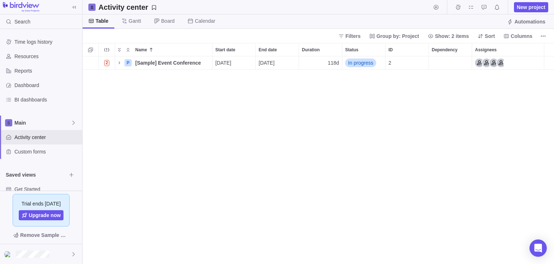
scroll to position [26, 0]
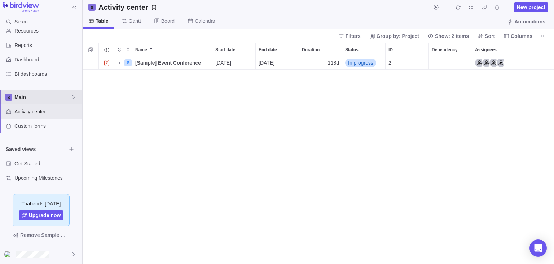
click at [65, 100] on span "Main" at bounding box center [42, 96] width 56 height 7
click at [53, 253] on body "Search Time logs history Resources Reports Dashboard BI dashboards Main Activit…" at bounding box center [277, 132] width 554 height 264
click at [53, 254] on div at bounding box center [41, 254] width 82 height 20
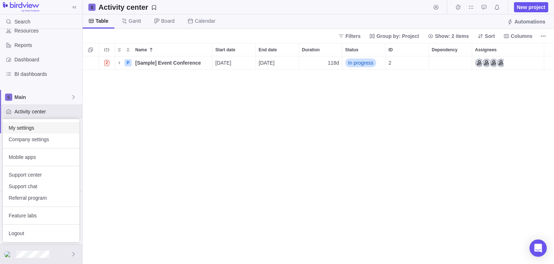
click at [48, 127] on span "My settings" at bounding box center [41, 127] width 65 height 7
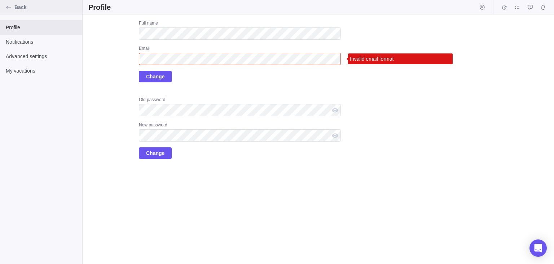
click at [19, 5] on span "Back" at bounding box center [46, 7] width 65 height 7
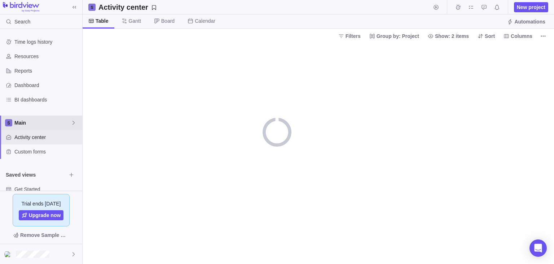
click at [67, 125] on span "Main" at bounding box center [42, 122] width 56 height 7
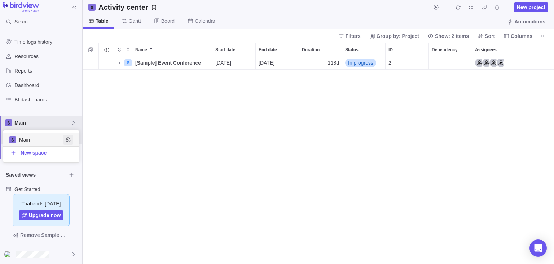
scroll to position [208, 472]
click at [69, 138] on icon "Edit space settings" at bounding box center [68, 140] width 6 height 6
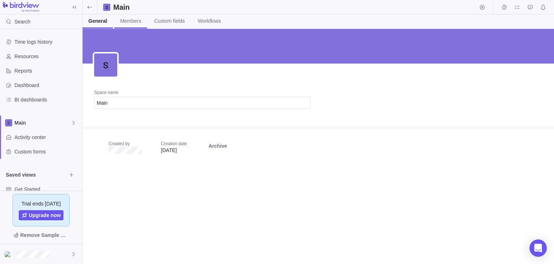
click at [131, 19] on span "Members" at bounding box center [130, 20] width 21 height 7
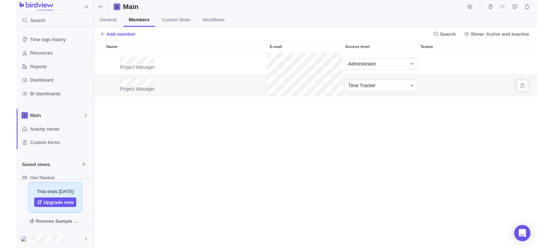
scroll to position [208, 472]
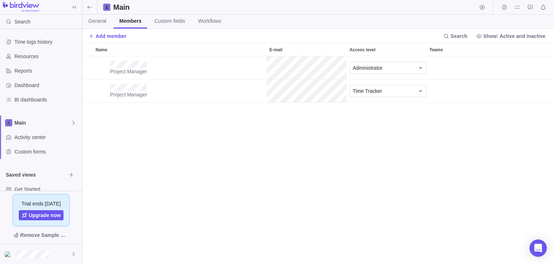
click at [176, 126] on div "Project Manager Administrator Project Manager Time Tracker" at bounding box center [319, 160] width 472 height 208
click at [235, 118] on div "Project Manager Administrator Project Manager Time Tracker" at bounding box center [319, 160] width 472 height 208
click at [171, 148] on div "Project Manager Administrator Project Manager Time Tracker" at bounding box center [319, 160] width 472 height 208
click at [131, 203] on div "Project Manager Administrator Project Manager Time Tracker" at bounding box center [319, 160] width 472 height 208
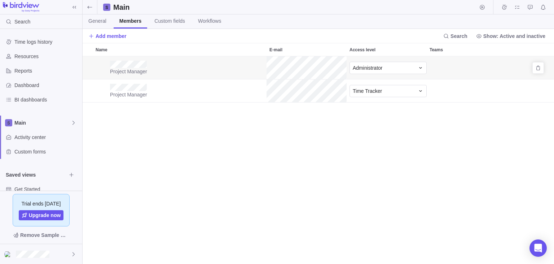
click at [330, 69] on div "Project Manager Administrator" at bounding box center [319, 67] width 472 height 23
click at [258, 100] on div "Project Manager" at bounding box center [180, 90] width 174 height 23
click at [163, 181] on div "Project Manager Administrator Project Manager Time Tracker" at bounding box center [319, 160] width 472 height 208
click at [165, 168] on div "Project Manager Administrator Project Manager Time Tracker" at bounding box center [319, 160] width 472 height 208
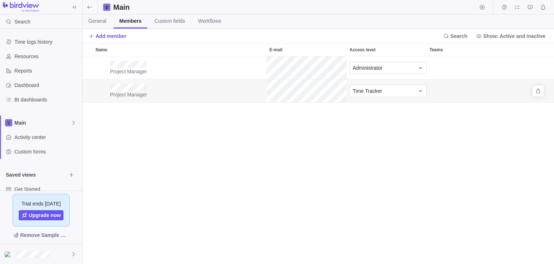
scroll to position [208, 472]
click at [139, 159] on div "Project Manager Administrator Project Manager Time Tracker" at bounding box center [319, 160] width 472 height 208
click at [166, 118] on div "Project Manager Administrator Project Manager Time Tracker" at bounding box center [319, 160] width 472 height 208
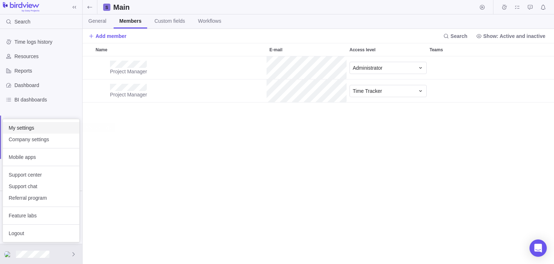
click at [37, 127] on span "My settings" at bounding box center [41, 127] width 65 height 7
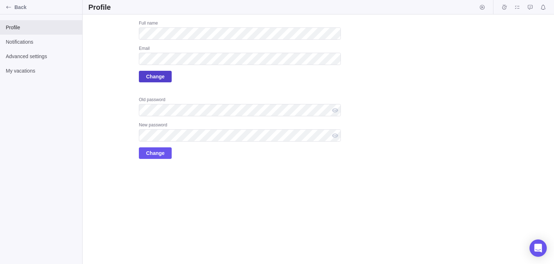
click at [153, 80] on span "Change" at bounding box center [155, 76] width 18 height 9
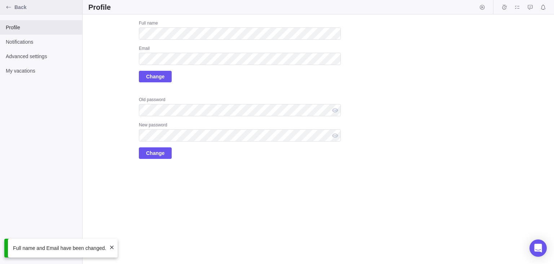
click at [14, 7] on div "Back" at bounding box center [9, 7] width 12 height 12
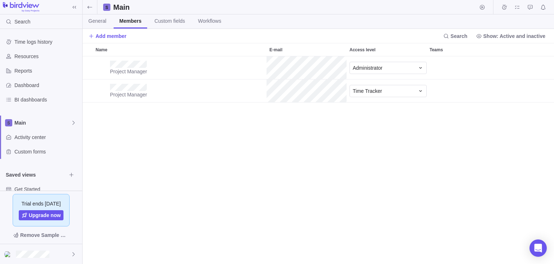
scroll to position [208, 472]
click at [240, 134] on div "Project Manager Administrator Project Manager Time Tracker" at bounding box center [319, 160] width 472 height 208
click at [101, 40] on span "Add member" at bounding box center [107, 36] width 38 height 10
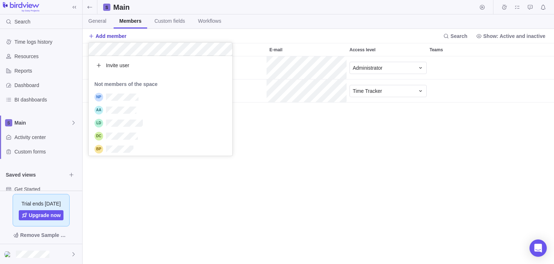
scroll to position [100, 144]
click at [128, 64] on span "Invite user" at bounding box center [117, 65] width 23 height 7
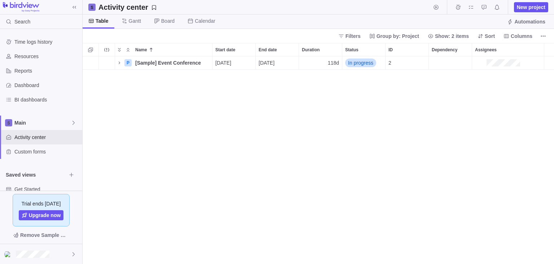
scroll to position [208, 472]
click at [211, 121] on div "2 P [Sample] Event Conference Details 09/15/2025 02/25/2026 118d In progress 2" at bounding box center [319, 160] width 472 height 208
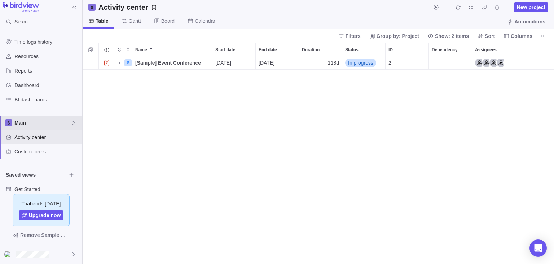
click at [66, 122] on span "Main" at bounding box center [42, 122] width 56 height 7
click at [68, 139] on icon "Edit space settings" at bounding box center [68, 140] width 6 height 6
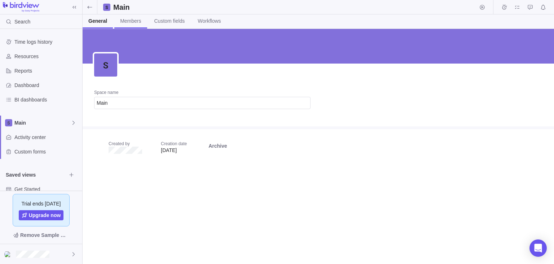
click at [130, 21] on span "Members" at bounding box center [130, 20] width 21 height 7
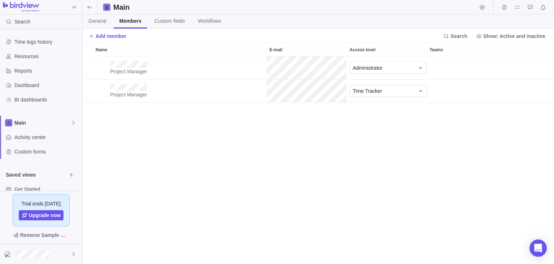
scroll to position [208, 472]
click at [217, 88] on div "Project Manager" at bounding box center [180, 90] width 174 height 23
click at [121, 37] on span "Add member" at bounding box center [111, 35] width 31 height 7
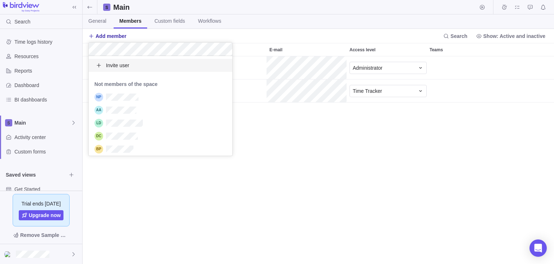
scroll to position [19, 144]
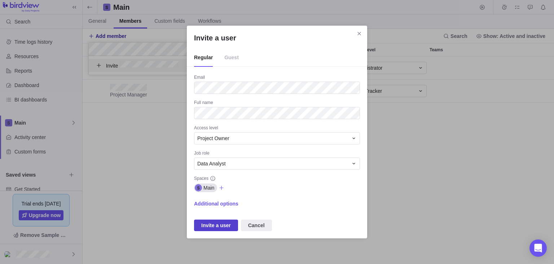
click at [220, 228] on span "Invite a user" at bounding box center [216, 225] width 30 height 9
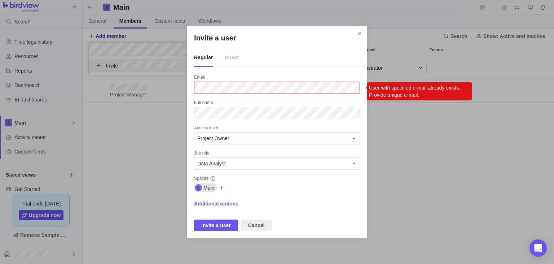
click at [270, 80] on div "Email" at bounding box center [277, 77] width 166 height 7
click at [224, 56] on span "Guest" at bounding box center [231, 58] width 14 height 18
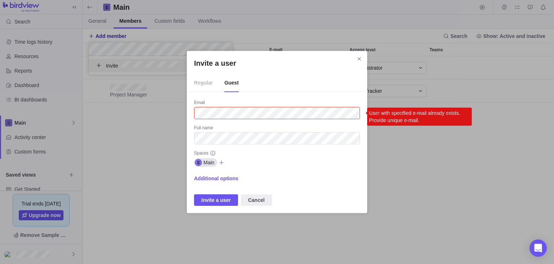
click at [200, 85] on span "Regular" at bounding box center [203, 83] width 19 height 18
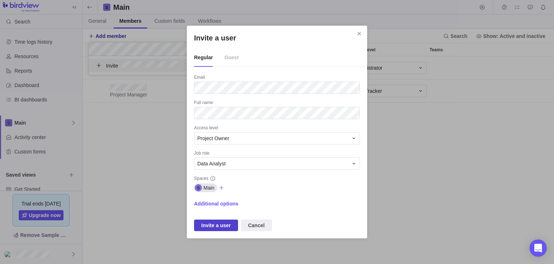
click at [218, 225] on span "Invite a user" at bounding box center [216, 225] width 30 height 9
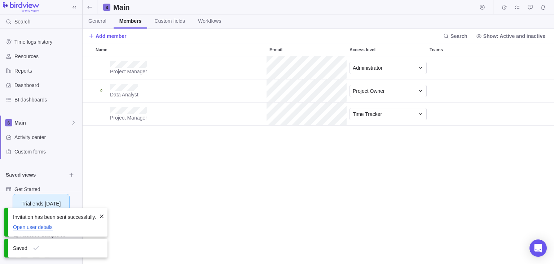
click at [42, 228] on span "Open user details" at bounding box center [33, 227] width 40 height 6
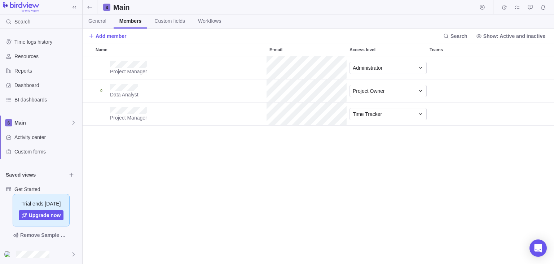
click at [136, 160] on div "Project Manager Administrator Data Analyst Project Owner Project Manager Time T…" at bounding box center [319, 160] width 472 height 208
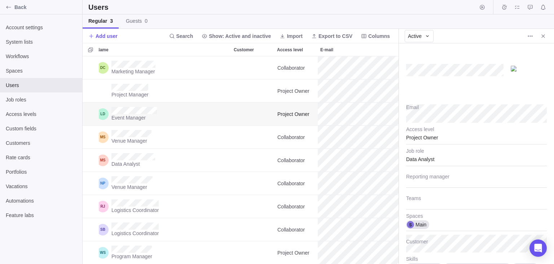
scroll to position [115, 5]
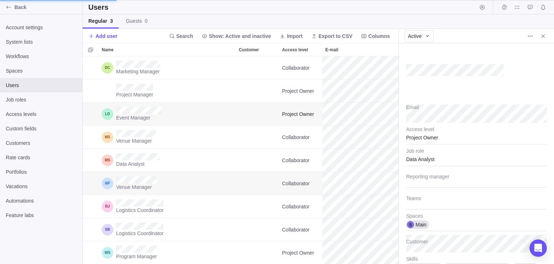
type textarea "x"
type input "35"
click at [472, 82] on div at bounding box center [476, 72] width 141 height 43
type textarea "x"
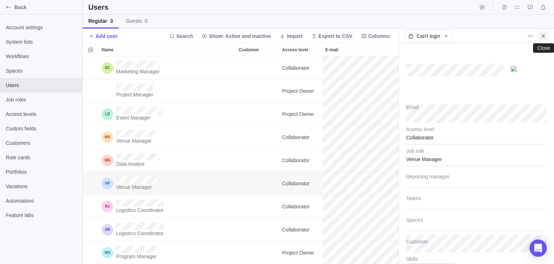
click at [545, 38] on icon "Close" at bounding box center [544, 36] width 6 height 6
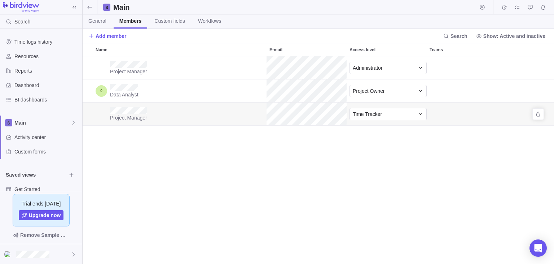
scroll to position [208, 472]
click at [337, 94] on div "Data Analyst Project Owner" at bounding box center [319, 90] width 472 height 23
click at [217, 154] on div "Project Manager Administrator Data Analyst Project Owner Project Manager Time T…" at bounding box center [319, 160] width 472 height 208
click at [250, 92] on div "Data Analyst Project Owner" at bounding box center [319, 90] width 472 height 23
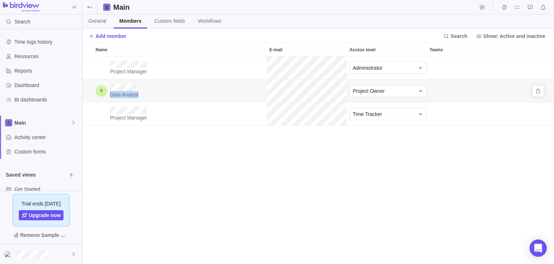
drag, startPoint x: 149, startPoint y: 92, endPoint x: 104, endPoint y: 84, distance: 46.0
click at [104, 84] on div "Data Analyst" at bounding box center [180, 90] width 174 height 23
click at [179, 90] on div "Data Analyst" at bounding box center [180, 90] width 174 height 23
drag, startPoint x: 140, startPoint y: 95, endPoint x: 102, endPoint y: 93, distance: 37.9
click at [97, 92] on div "Data Analyst" at bounding box center [180, 90] width 174 height 23
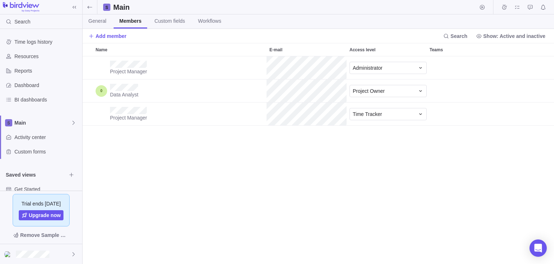
click at [158, 138] on div "Project Manager Administrator Data Analyst Project Owner Project Manager Time T…" at bounding box center [319, 160] width 472 height 208
drag, startPoint x: 148, startPoint y: 95, endPoint x: 96, endPoint y: 89, distance: 52.7
click at [96, 89] on div "Data Analyst" at bounding box center [180, 90] width 174 height 23
click at [178, 155] on div "Project Manager Administrator Data Analyst Project Owner Project Manager Time T…" at bounding box center [319, 160] width 472 height 208
click at [344, 97] on div "Data Analyst Project Owner" at bounding box center [319, 90] width 472 height 23
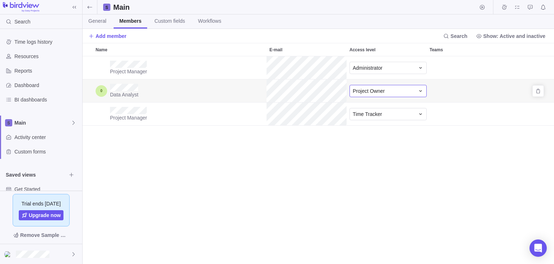
drag, startPoint x: 266, startPoint y: 91, endPoint x: 352, endPoint y: 96, distance: 85.7
click at [352, 96] on div "Data Analyst Project Owner" at bounding box center [319, 90] width 472 height 23
click at [234, 160] on div "Project Manager Administrator Data Analyst Project Owner Project Manager Time T…" at bounding box center [319, 160] width 472 height 208
click at [149, 157] on div "Project Manager Administrator Data Analyst Project Owner Project Manager Time T…" at bounding box center [319, 160] width 472 height 208
click at [142, 189] on div "Project Manager Administrator Data Analyst Project Owner Project Manager Time T…" at bounding box center [319, 160] width 472 height 208
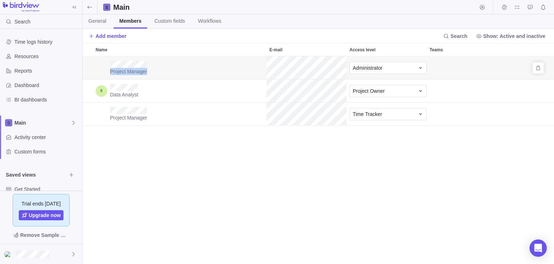
drag, startPoint x: 148, startPoint y: 75, endPoint x: 109, endPoint y: 72, distance: 38.8
click at [109, 72] on div "Project Manager" at bounding box center [180, 67] width 174 height 23
click at [130, 139] on div "Project Manager Administrator Data Analyst Project Owner Project Manager Time T…" at bounding box center [319, 160] width 472 height 208
drag, startPoint x: 149, startPoint y: 96, endPoint x: 101, endPoint y: 91, distance: 47.9
click at [101, 91] on div "Data Analyst" at bounding box center [180, 90] width 174 height 23
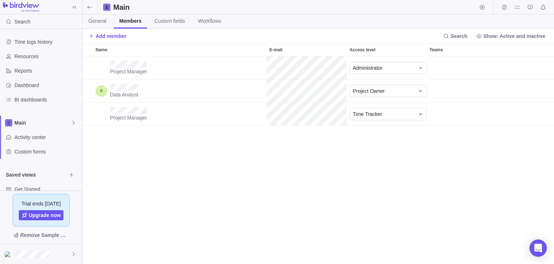
click at [171, 148] on div "Project Manager Administrator Data Analyst Project Owner Project Manager Time T…" at bounding box center [319, 160] width 472 height 208
drag, startPoint x: 149, startPoint y: 125, endPoint x: 113, endPoint y: 122, distance: 36.6
click at [113, 122] on div "Project Manager" at bounding box center [180, 113] width 174 height 23
click at [141, 149] on div "Project Manager Administrator Data Analyst Project Owner Project Manager Time T…" at bounding box center [319, 160] width 472 height 208
click at [266, 98] on div "Data Analyst Project Owner" at bounding box center [319, 90] width 472 height 23
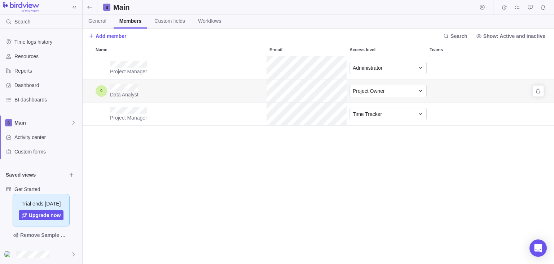
click at [259, 101] on div "Data Analyst" at bounding box center [180, 90] width 174 height 23
click at [265, 95] on div "Data Analyst Project Owner" at bounding box center [319, 90] width 472 height 23
drag, startPoint x: 133, startPoint y: 94, endPoint x: 109, endPoint y: 97, distance: 24.0
click at [109, 97] on div "Data Analyst" at bounding box center [180, 90] width 174 height 23
click at [165, 99] on div "Data Analyst" at bounding box center [180, 90] width 174 height 23
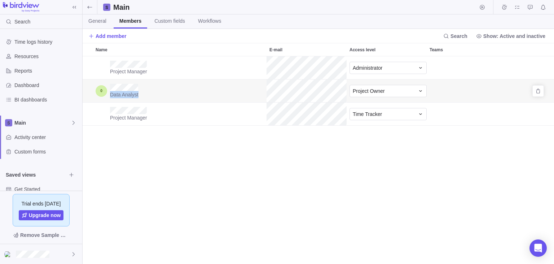
drag, startPoint x: 131, startPoint y: 99, endPoint x: 103, endPoint y: 100, distance: 27.5
click at [103, 100] on div "Data Analyst" at bounding box center [180, 90] width 174 height 23
click at [206, 156] on div "Project Manager Administrator Data Analyst Project Owner Project Manager Time T…" at bounding box center [319, 160] width 472 height 208
drag, startPoint x: 126, startPoint y: 96, endPoint x: 114, endPoint y: 96, distance: 12.6
click at [114, 96] on div "Data Analyst" at bounding box center [180, 90] width 174 height 23
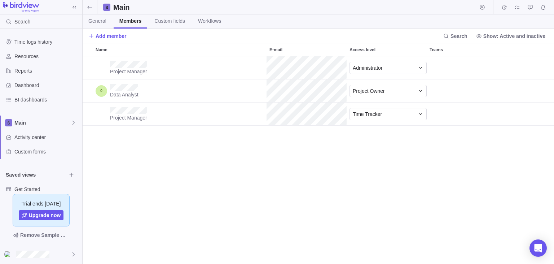
click at [200, 165] on div "Project Manager Administrator Data Analyst Project Owner Project Manager Time T…" at bounding box center [319, 160] width 472 height 208
click at [324, 100] on div "Data Analyst Project Owner" at bounding box center [319, 90] width 472 height 23
click at [255, 92] on div "Data Analyst" at bounding box center [180, 90] width 174 height 23
click at [340, 92] on div "Data Analyst Project Owner" at bounding box center [319, 90] width 472 height 23
click at [139, 97] on div "Data Analyst" at bounding box center [180, 90] width 174 height 23
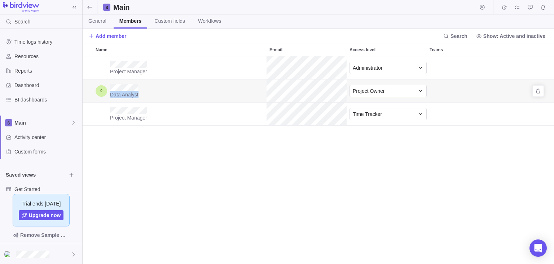
drag, startPoint x: 141, startPoint y: 90, endPoint x: 102, endPoint y: 82, distance: 39.1
click at [102, 82] on div "Data Analyst" at bounding box center [180, 90] width 174 height 23
click at [146, 92] on div "Data Analyst" at bounding box center [180, 90] width 174 height 23
drag, startPoint x: 146, startPoint y: 92, endPoint x: 86, endPoint y: 80, distance: 60.6
click at [84, 80] on div "Data Analyst Project Owner" at bounding box center [319, 90] width 472 height 23
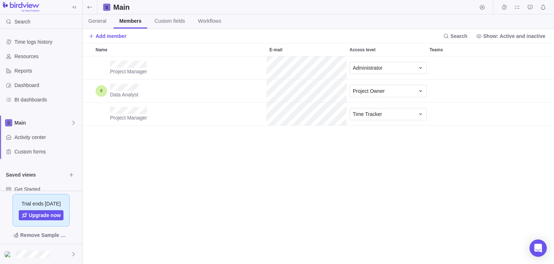
click at [198, 154] on div "Project Manager Administrator Data Analyst Project Owner Project Manager Time T…" at bounding box center [319, 160] width 472 height 208
click at [333, 113] on div "Project Manager Time Tracker" at bounding box center [319, 113] width 472 height 23
click at [259, 141] on div "Project Manager Administrator Data Analyst Project Owner Project Manager Time T…" at bounding box center [319, 160] width 472 height 208
drag, startPoint x: 266, startPoint y: 92, endPoint x: 349, endPoint y: 92, distance: 82.3
click at [349, 92] on div "Data Analyst Project Owner" at bounding box center [319, 90] width 472 height 23
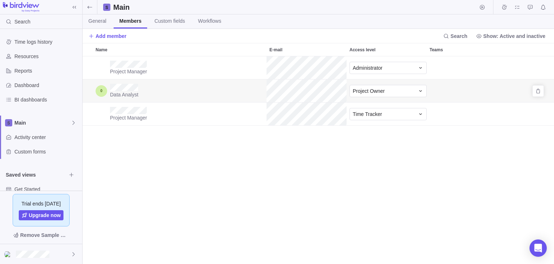
click at [260, 92] on div "Data Analyst" at bounding box center [180, 90] width 174 height 23
click at [321, 96] on div "Data Analyst Project Owner" at bounding box center [319, 90] width 472 height 23
click at [201, 168] on div "Project Manager Administrator Data Analyst Project Owner Project Manager Time T…" at bounding box center [319, 160] width 472 height 208
click at [328, 92] on div "Data Analyst Project Owner" at bounding box center [319, 90] width 472 height 23
click at [228, 99] on div "Data Analyst" at bounding box center [180, 90] width 174 height 23
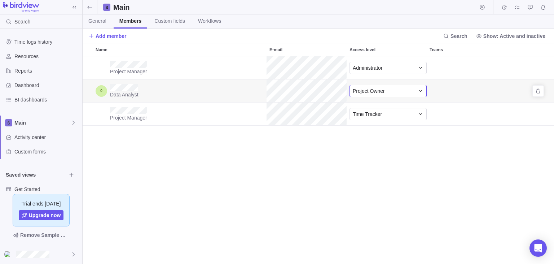
click at [351, 90] on div "Data Analyst Project Owner" at bounding box center [319, 90] width 472 height 23
click at [241, 99] on div "Data Analyst" at bounding box center [180, 90] width 174 height 23
click at [140, 95] on div "Data Analyst" at bounding box center [180, 90] width 174 height 23
drag, startPoint x: 139, startPoint y: 96, endPoint x: 101, endPoint y: 84, distance: 40.1
click at [101, 84] on div "Data Analyst" at bounding box center [180, 90] width 174 height 23
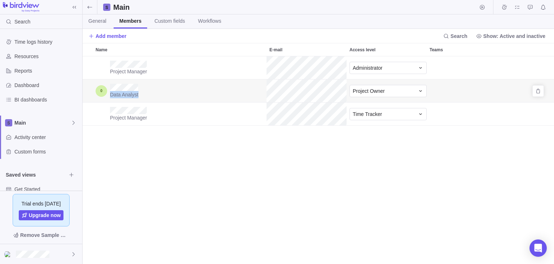
click at [201, 97] on div "Data Analyst" at bounding box center [180, 90] width 174 height 23
drag, startPoint x: 263, startPoint y: 95, endPoint x: 349, endPoint y: 91, distance: 85.3
click at [349, 91] on div "Data Analyst Project Owner" at bounding box center [319, 90] width 472 height 23
click at [109, 87] on div "Data Analyst Project Owner" at bounding box center [319, 90] width 472 height 23
click at [183, 93] on div "Data Analyst" at bounding box center [180, 90] width 174 height 23
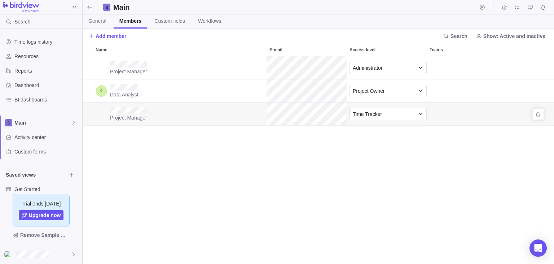
click at [349, 118] on div "Project Manager Time Tracker" at bounding box center [319, 113] width 472 height 23
click at [244, 135] on div "Project Manager Administrator Data Analyst Project Owner Project Manager Time T…" at bounding box center [319, 160] width 472 height 208
click at [340, 95] on div "Data Analyst Project Owner" at bounding box center [319, 90] width 472 height 23
click at [145, 99] on div "Data Analyst" at bounding box center [180, 90] width 174 height 23
click at [111, 86] on div "Data Analyst Project Owner" at bounding box center [319, 90] width 472 height 23
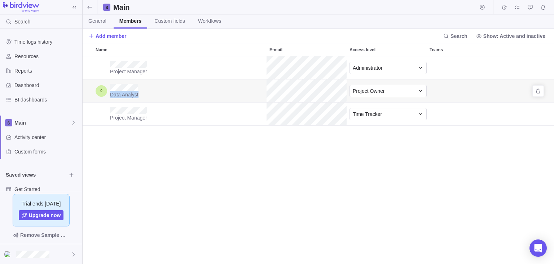
click at [175, 102] on div "Data Analyst" at bounding box center [180, 90] width 174 height 23
click at [344, 96] on div "Data Analyst Project Owner" at bounding box center [319, 90] width 472 height 23
click at [250, 105] on div "Project Manager" at bounding box center [180, 113] width 174 height 23
click at [112, 88] on div "Data Analyst" at bounding box center [180, 90] width 174 height 23
click at [163, 96] on div "Data Analyst" at bounding box center [180, 90] width 174 height 23
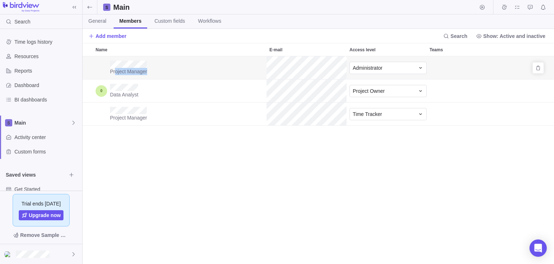
drag, startPoint x: 139, startPoint y: 90, endPoint x: 114, endPoint y: 79, distance: 27.0
click at [114, 79] on div "Project Manager Administrator Data Analyst Project Owner Project Manager Time T…" at bounding box center [319, 90] width 472 height 69
click at [188, 92] on div "Data Analyst" at bounding box center [180, 90] width 174 height 23
click at [100, 37] on span "Add member" at bounding box center [111, 35] width 31 height 7
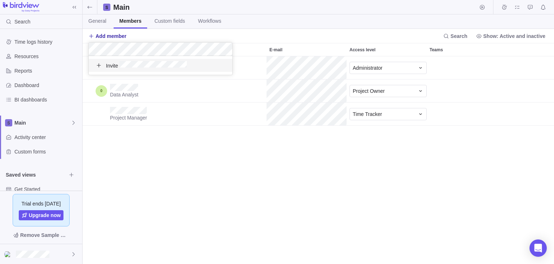
click at [110, 64] on span "Invite" at bounding box center [146, 65] width 81 height 8
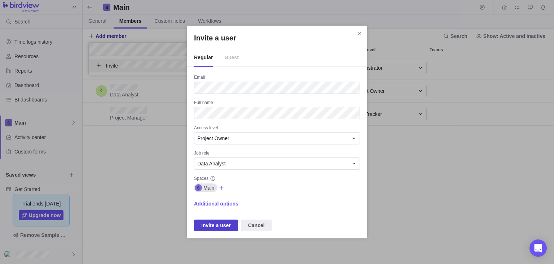
click at [215, 223] on span "Invite a user" at bounding box center [216, 225] width 30 height 9
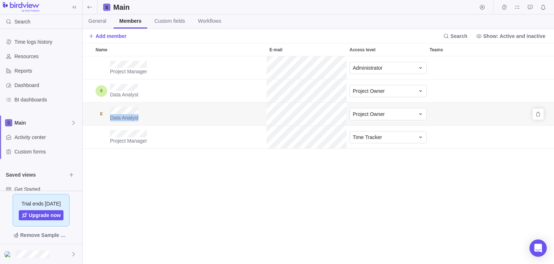
drag, startPoint x: 145, startPoint y: 118, endPoint x: 108, endPoint y: 117, distance: 37.2
click at [108, 117] on div "Data Analyst" at bounding box center [180, 113] width 174 height 23
click at [176, 178] on div "Project Manager Administrator Data Analyst Project Owner Data Analyst Project O…" at bounding box center [319, 160] width 472 height 208
click at [538, 115] on icon "Remove" at bounding box center [539, 114] width 6 height 6
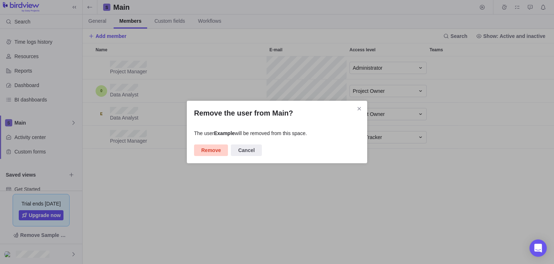
click at [210, 151] on span "Remove" at bounding box center [210, 150] width 19 height 9
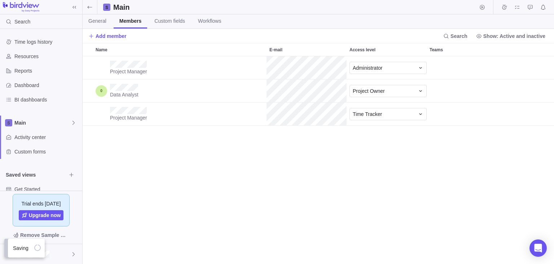
click at [152, 162] on div "Project Manager Administrator Data Analyst Project Owner Project Manager Time T…" at bounding box center [319, 160] width 472 height 208
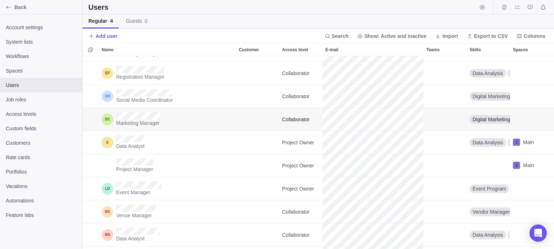
scroll to position [65, 0]
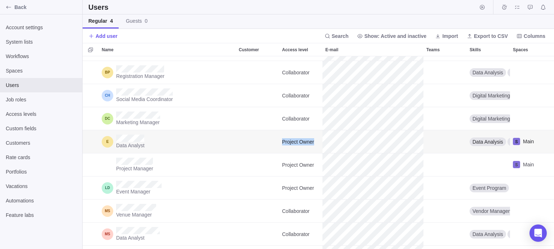
drag, startPoint x: 317, startPoint y: 143, endPoint x: 275, endPoint y: 140, distance: 41.9
click at [275, 140] on div "Data Analyst Project Owner Data Analysis Power BI Event Performance Metrics Pyt…" at bounding box center [319, 141] width 472 height 23
click at [323, 145] on div "Data Analyst Project Owner Data Analysis Power BI Event Performance Metrics Pyt…" at bounding box center [319, 141] width 472 height 23
click at [113, 143] on div "Data Analyst" at bounding box center [167, 141] width 137 height 23
click at [323, 141] on div "Data Analyst Project Owner Data Analysis Power BI Event Performance Metrics Pyt…" at bounding box center [319, 141] width 472 height 23
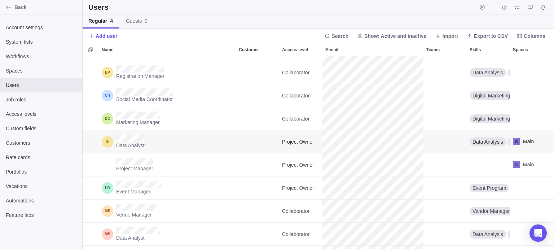
drag, startPoint x: 147, startPoint y: 135, endPoint x: 112, endPoint y: 139, distance: 35.2
click at [112, 139] on div "Data Analyst" at bounding box center [167, 141] width 137 height 23
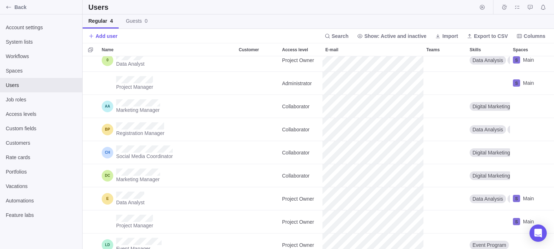
scroll to position [0, 0]
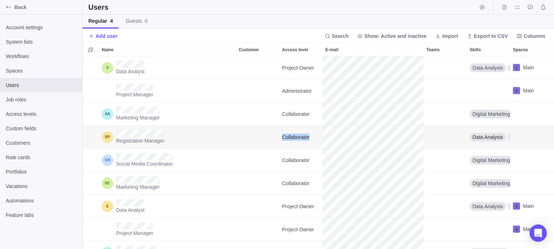
click at [331, 136] on div "Registration Manager Collaborator Data Analysis Database Management Registratio…" at bounding box center [319, 137] width 472 height 23
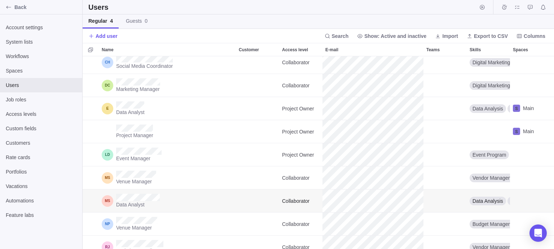
scroll to position [97, 0]
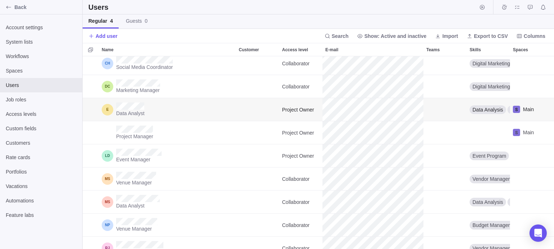
click at [406, 112] on div "Data Analyst Project Owner Data Analysis Power BI Event Performance Metrics Pyt…" at bounding box center [319, 109] width 472 height 23
drag, startPoint x: 321, startPoint y: 114, endPoint x: 109, endPoint y: 107, distance: 212.3
click at [109, 107] on div "Data Analyst" at bounding box center [167, 109] width 137 height 23
drag, startPoint x: 154, startPoint y: 116, endPoint x: 94, endPoint y: 106, distance: 60.8
click at [94, 106] on div "Data Analyst Project Owner Data Analysis Power BI Event Performance Metrics Pyt…" at bounding box center [319, 109] width 472 height 23
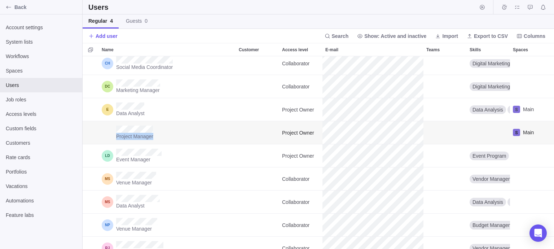
drag, startPoint x: 161, startPoint y: 139, endPoint x: 102, endPoint y: 126, distance: 60.8
click at [102, 126] on div "Project Manager" at bounding box center [167, 132] width 137 height 23
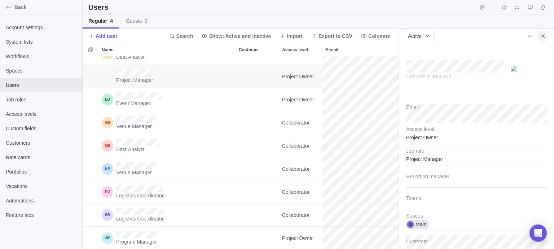
click at [542, 34] on icon "Close" at bounding box center [544, 36] width 6 height 6
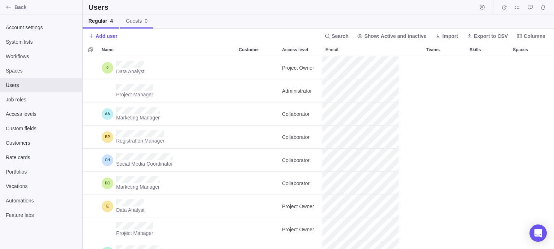
click at [127, 25] on link "Guests 0" at bounding box center [136, 21] width 33 height 14
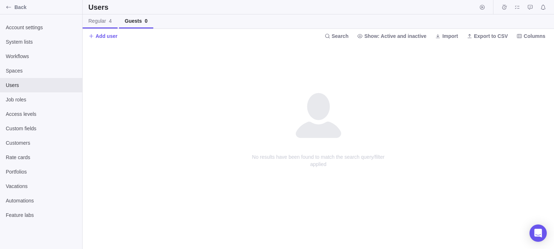
click at [100, 25] on span "Regular 4" at bounding box center [99, 20] width 23 height 7
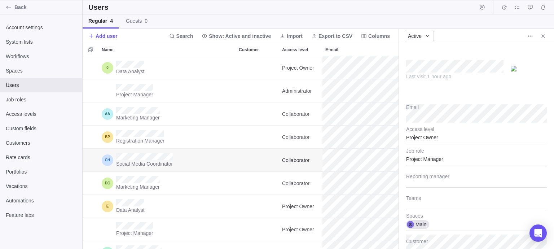
scroll to position [0, 0]
type textarea "x"
type input "15"
type textarea "x"
click at [545, 37] on icon "Close" at bounding box center [544, 36] width 6 height 6
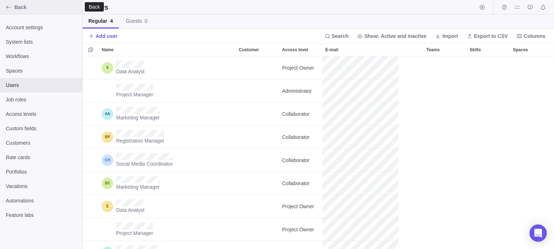
click at [6, 6] on icon "Back" at bounding box center [9, 7] width 6 height 6
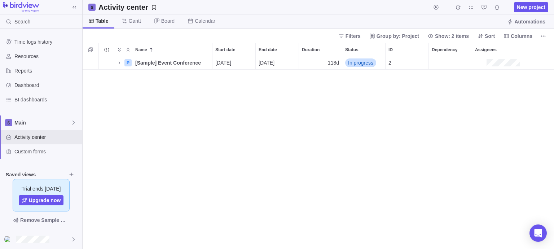
scroll to position [193, 472]
click at [51, 240] on div at bounding box center [41, 239] width 82 height 20
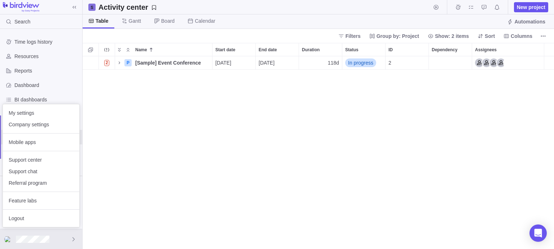
click at [139, 150] on body "Search Time logs history Resources Reports Dashboard BI dashboards Main Activit…" at bounding box center [277, 124] width 554 height 249
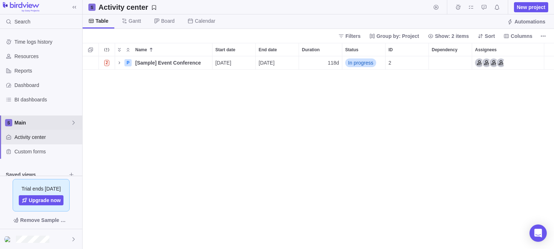
click at [68, 124] on span "Main" at bounding box center [42, 122] width 56 height 7
click at [67, 138] on icon "Edit space settings" at bounding box center [68, 140] width 6 height 6
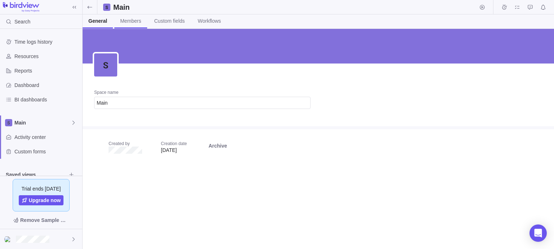
click at [130, 18] on span "Members" at bounding box center [130, 20] width 21 height 7
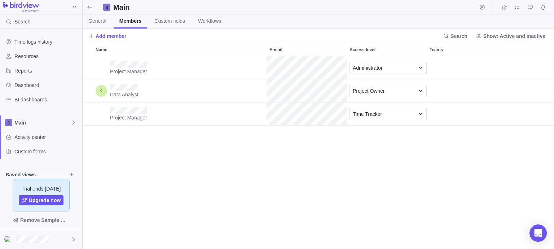
scroll to position [193, 472]
click at [103, 34] on span "Add member" at bounding box center [111, 35] width 31 height 7
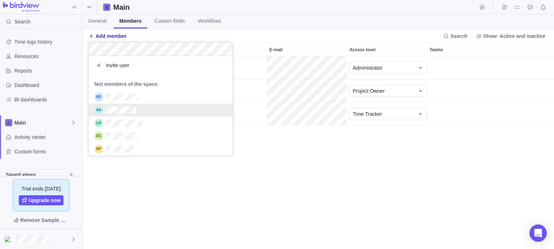
scroll to position [94, 0]
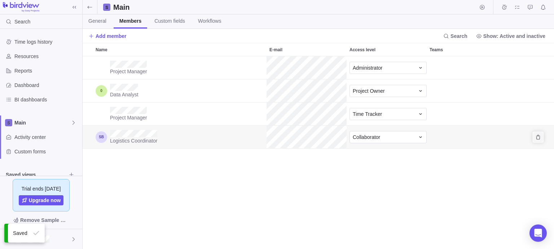
click at [536, 136] on icon "Remove" at bounding box center [539, 137] width 6 height 6
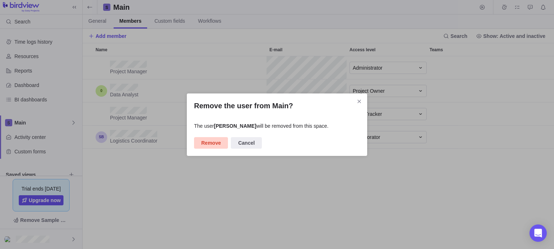
click at [195, 142] on span "Remove" at bounding box center [211, 143] width 34 height 12
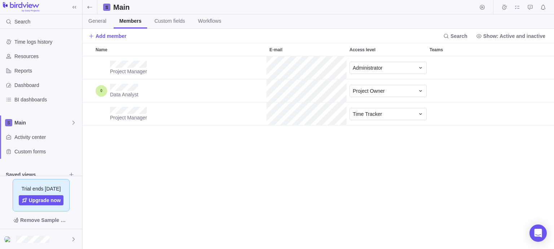
click at [127, 22] on span "Members" at bounding box center [130, 20] width 22 height 7
click at [101, 69] on div "Name" at bounding box center [102, 68] width 12 height 12
click at [112, 83] on div "Data Analyst" at bounding box center [180, 90] width 174 height 23
click at [103, 90] on div "Name" at bounding box center [102, 91] width 12 height 12
click at [468, 88] on div "Teams" at bounding box center [467, 90] width 80 height 23
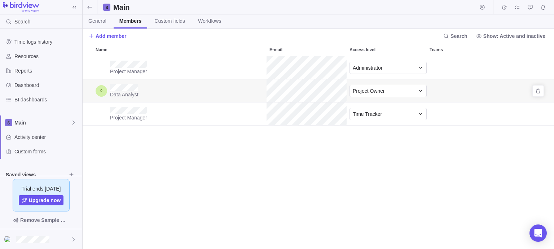
click at [463, 88] on div "Teams" at bounding box center [467, 90] width 80 height 23
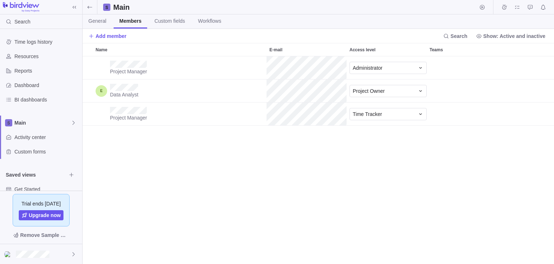
scroll to position [208, 472]
click at [332, 91] on div "Data Analyst Project Owner" at bounding box center [319, 90] width 472 height 23
click at [255, 93] on div "Data Analyst" at bounding box center [180, 90] width 174 height 23
click at [123, 206] on div "Project Manager Administrator Data Analyst Project Owner Project Manager Time T…" at bounding box center [319, 160] width 472 height 208
click at [326, 69] on div "Project Manager Administrator" at bounding box center [319, 67] width 472 height 23
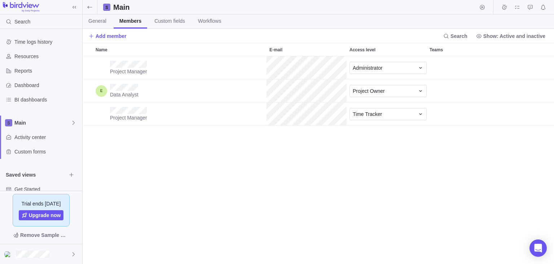
click at [236, 145] on div "Project Manager Administrator Data Analyst Project Owner Project Manager Time T…" at bounding box center [319, 160] width 472 height 208
click at [334, 122] on div "Project Manager Time Tracker" at bounding box center [319, 113] width 472 height 23
click at [260, 143] on div "Project Manager Administrator Data Analyst Project Owner Project Manager Time T…" at bounding box center [319, 160] width 472 height 208
click at [230, 150] on div "Project Manager Administrator Data Analyst Project Owner Project Manager Time T…" at bounding box center [319, 160] width 472 height 208
click at [327, 81] on div "Project Manager Administrator Data Analyst Project Owner Project Manager Time T…" at bounding box center [319, 90] width 472 height 69
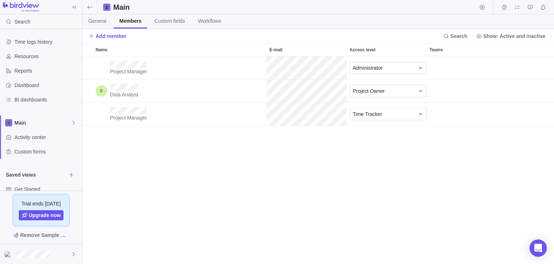
click at [223, 152] on div "Project Manager Administrator Data Analyst Project Owner Project Manager Time T…" at bounding box center [319, 160] width 472 height 208
click at [206, 169] on div "Project Manager Administrator Data Analyst Project Owner Project Manager Time T…" at bounding box center [319, 160] width 472 height 208
click at [62, 255] on div at bounding box center [41, 254] width 82 height 20
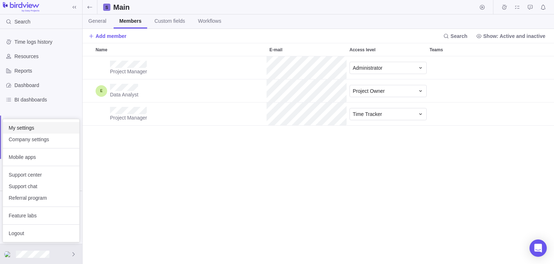
click at [27, 128] on span "My settings" at bounding box center [41, 127] width 65 height 7
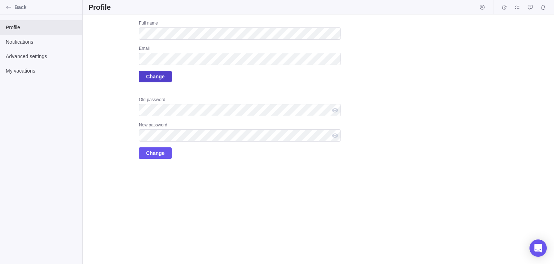
click at [161, 80] on span "Change" at bounding box center [155, 76] width 18 height 9
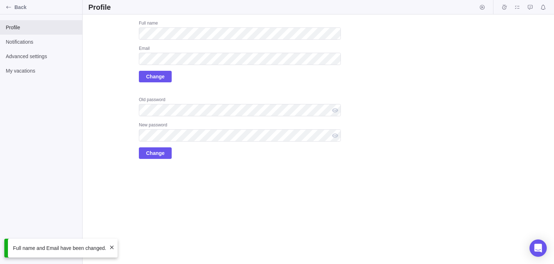
click at [110, 246] on span at bounding box center [112, 247] width 6 height 6
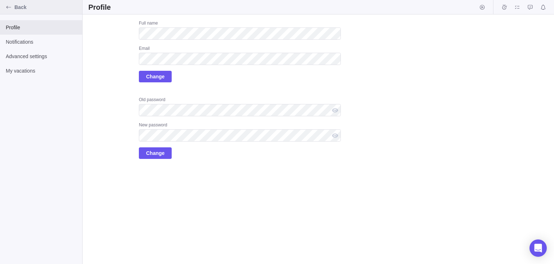
click at [12, 4] on div "Back" at bounding box center [9, 7] width 12 height 12
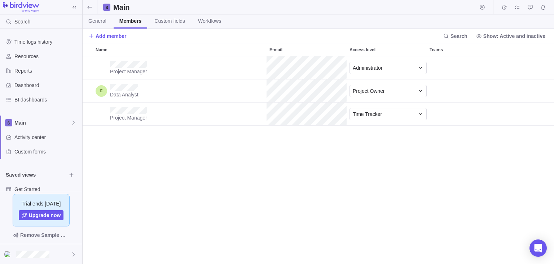
scroll to position [208, 472]
click at [142, 197] on div "Project Manager Administrator Data Analyst Project Owner Project Manager Time T…" at bounding box center [319, 160] width 472 height 208
click at [57, 252] on div at bounding box center [41, 254] width 82 height 20
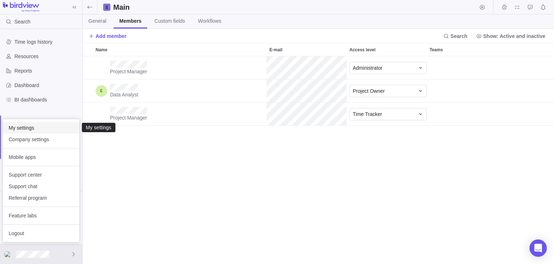
click at [27, 129] on span "My settings" at bounding box center [41, 127] width 65 height 7
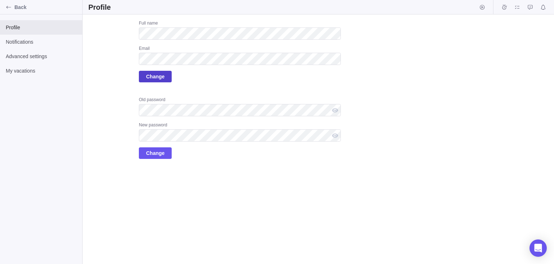
click at [154, 73] on span "Change" at bounding box center [155, 76] width 18 height 9
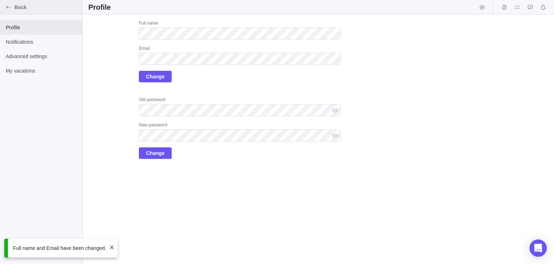
click at [5, 6] on div "Back" at bounding box center [9, 7] width 12 height 12
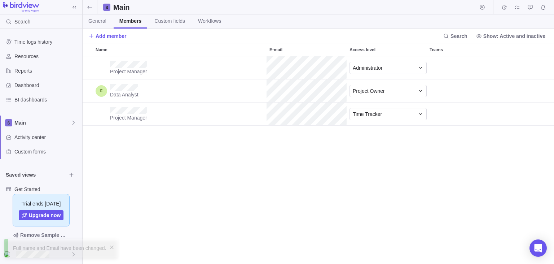
scroll to position [208, 472]
click at [51, 249] on div at bounding box center [41, 254] width 82 height 20
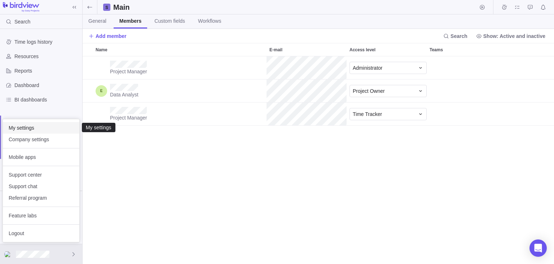
click at [29, 128] on span "My settings" at bounding box center [41, 127] width 65 height 7
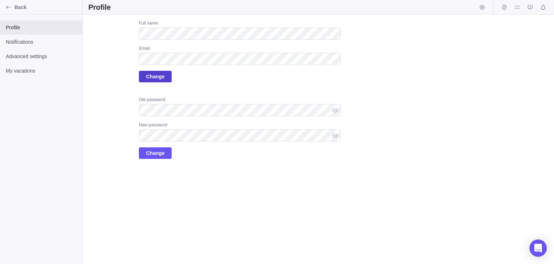
click at [156, 76] on span "Change" at bounding box center [155, 76] width 18 height 9
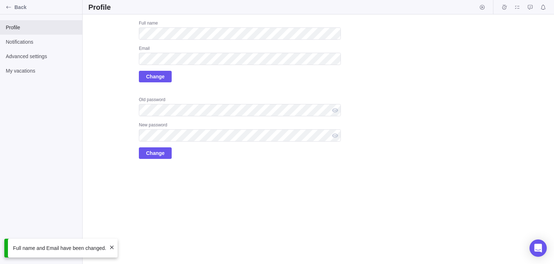
click at [109, 248] on span at bounding box center [112, 247] width 6 height 6
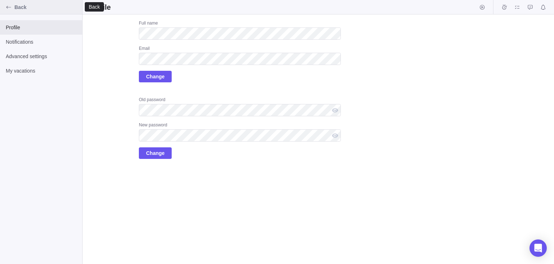
click at [17, 6] on span "Back" at bounding box center [46, 7] width 65 height 7
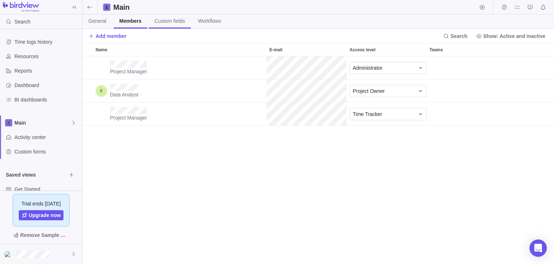
click at [163, 18] on span "Custom fields" at bounding box center [169, 20] width 31 height 7
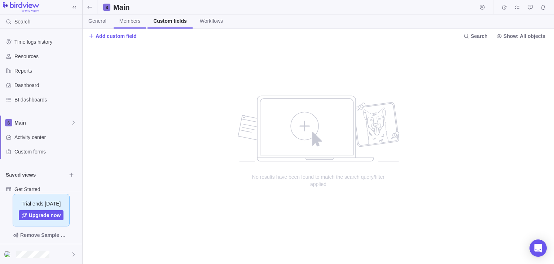
click at [131, 23] on span "Members" at bounding box center [129, 20] width 21 height 7
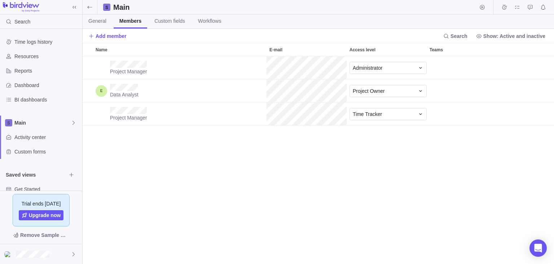
scroll to position [208, 472]
click at [250, 62] on div "Project Manager Administrator" at bounding box center [319, 67] width 472 height 23
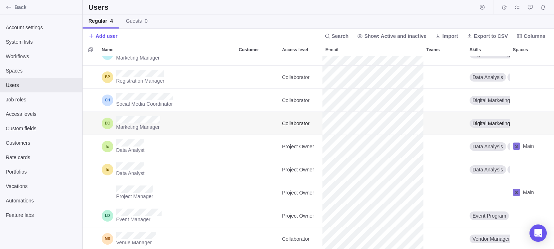
scroll to position [42, 0]
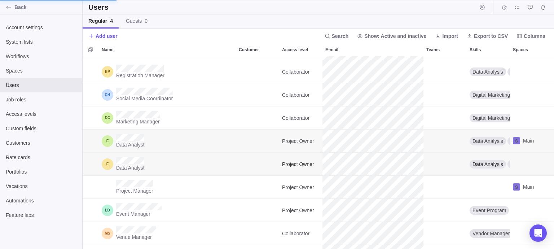
scroll to position [42, 0]
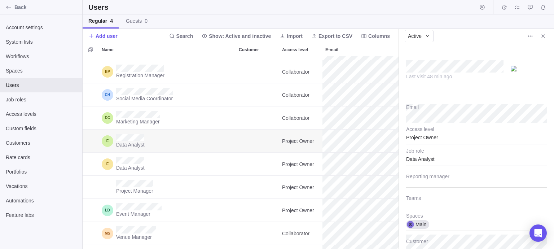
type textarea "x"
click at [131, 8] on div "Users" at bounding box center [319, 7] width 472 height 14
